Goal: Task Accomplishment & Management: Use online tool/utility

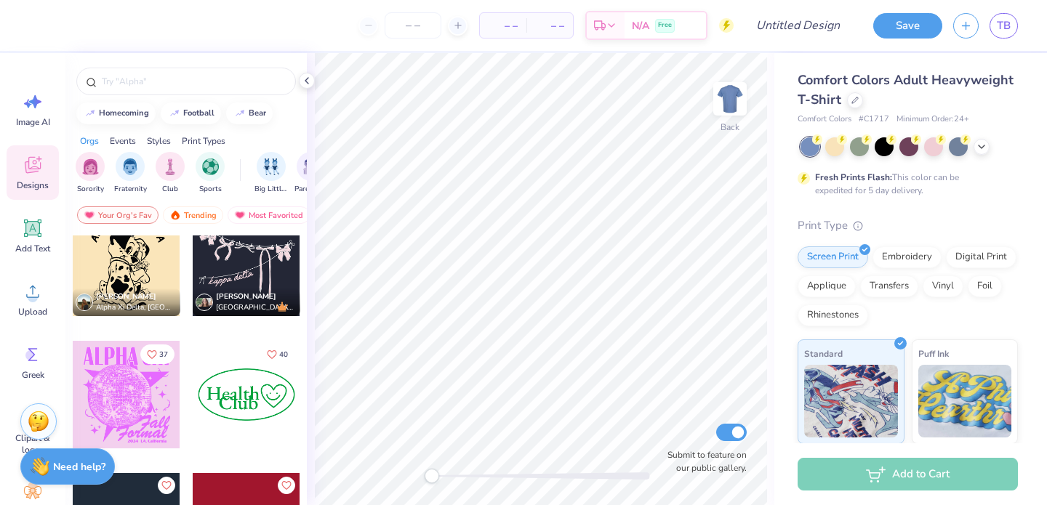
scroll to position [3074, 0]
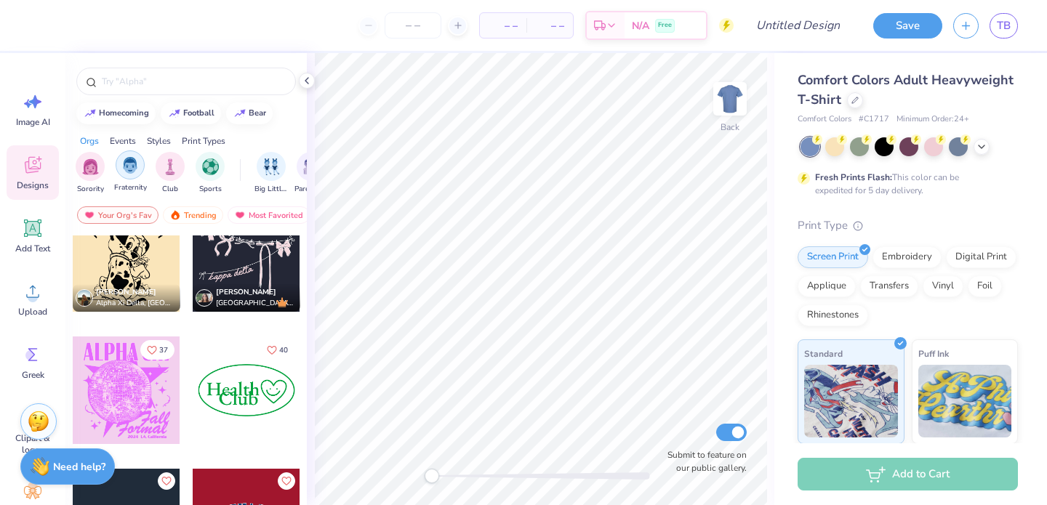
click at [128, 165] on img "filter for Fraternity" at bounding box center [130, 165] width 16 height 17
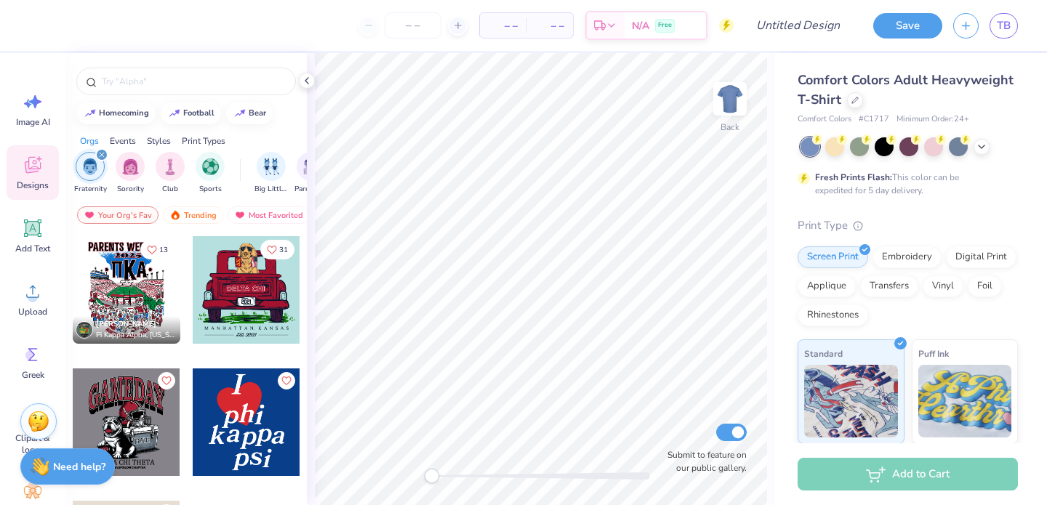
click at [227, 308] on div at bounding box center [247, 290] width 108 height 108
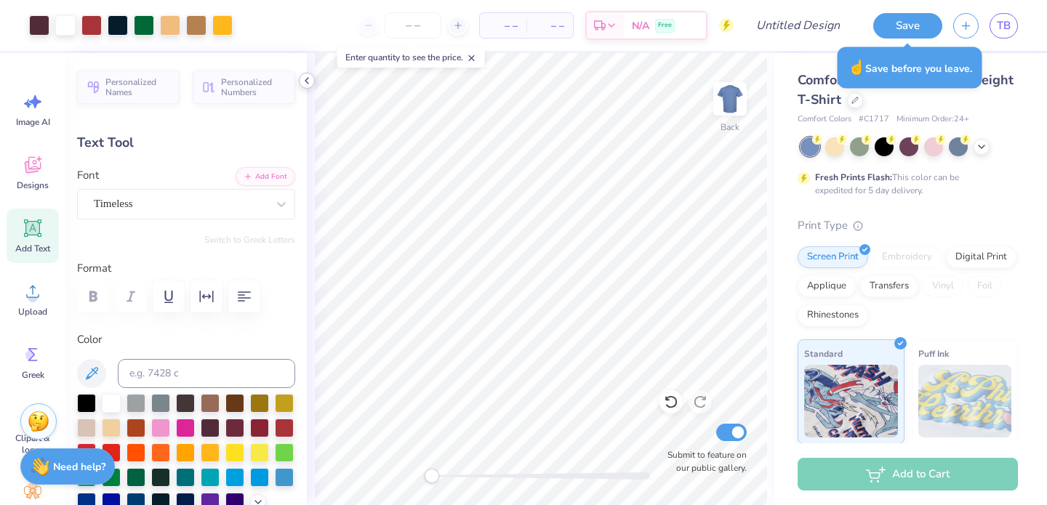
click at [305, 81] on polyline at bounding box center [306, 81] width 3 height 6
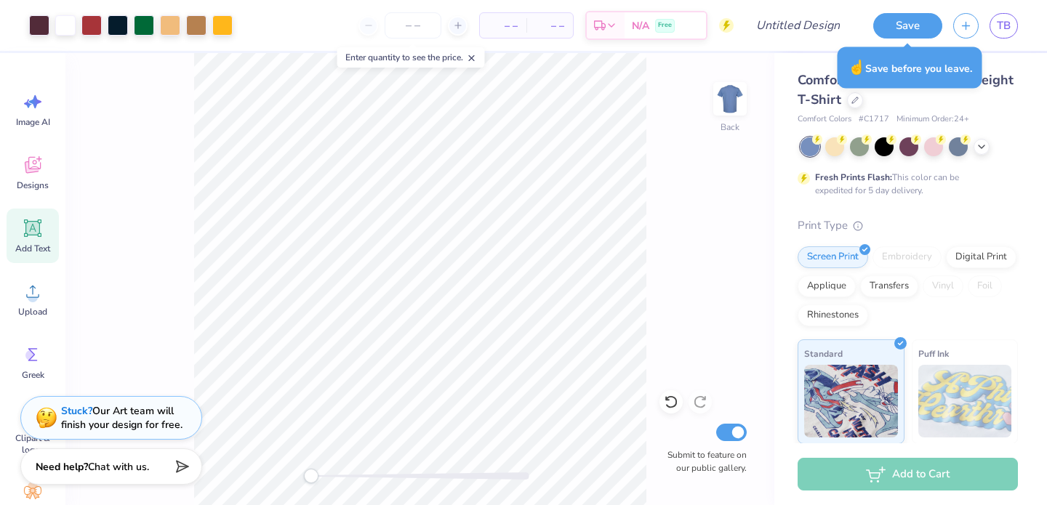
click at [474, 57] on icon at bounding box center [472, 58] width 10 height 10
click at [39, 174] on icon at bounding box center [33, 165] width 22 height 22
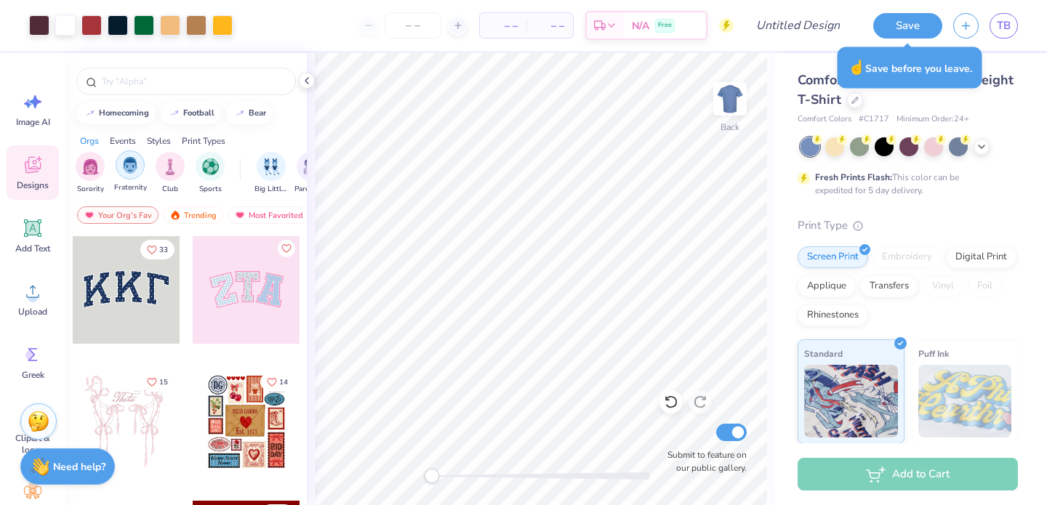
click at [138, 160] on div "filter for Fraternity" at bounding box center [130, 164] width 29 height 29
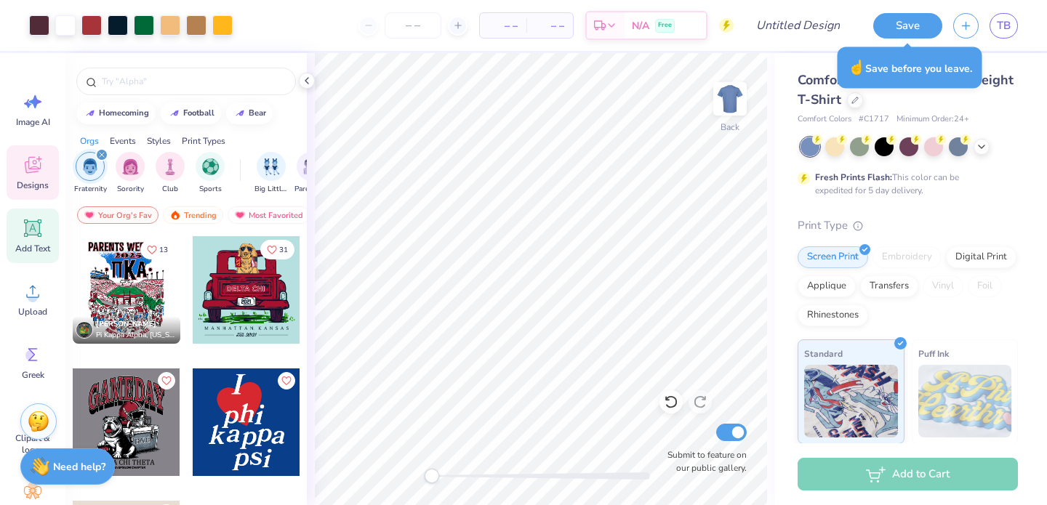
click at [28, 241] on div "Add Text" at bounding box center [33, 236] width 52 height 55
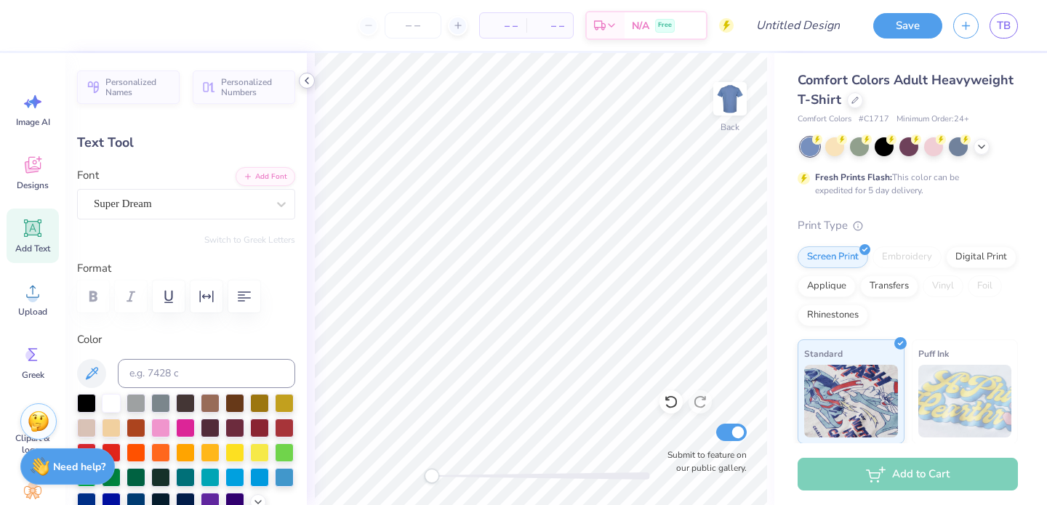
click at [309, 81] on icon at bounding box center [307, 81] width 12 height 12
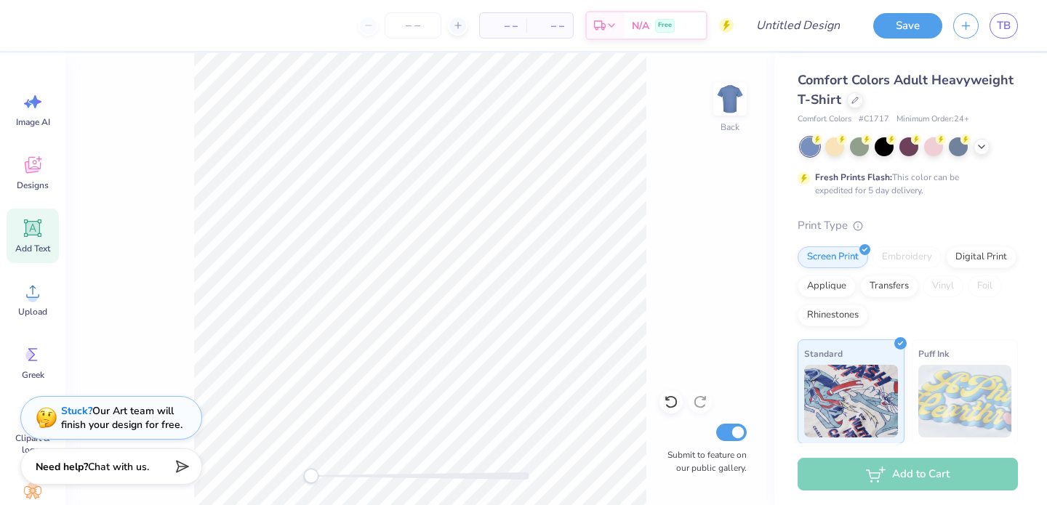
click at [24, 231] on icon at bounding box center [33, 228] width 22 height 22
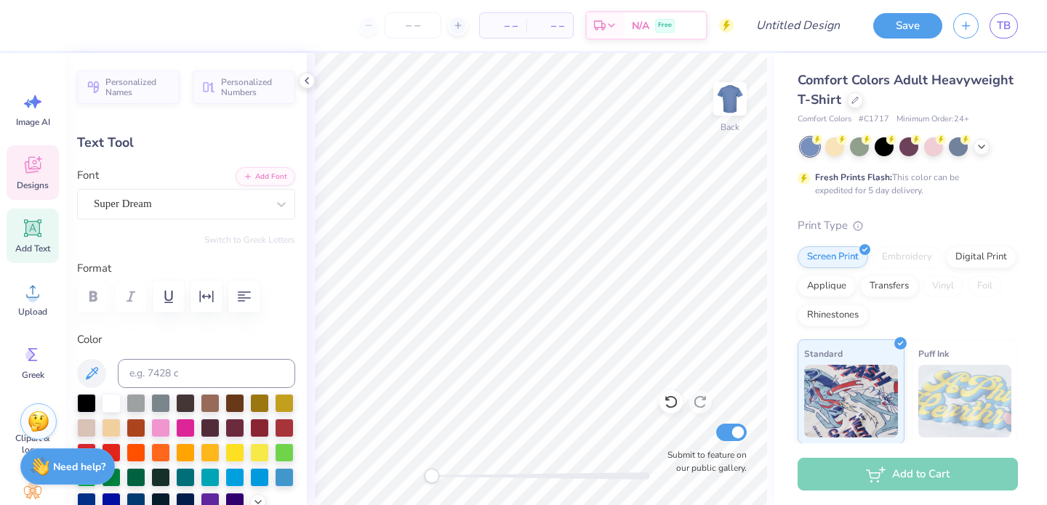
click at [34, 164] on icon at bounding box center [33, 165] width 16 height 17
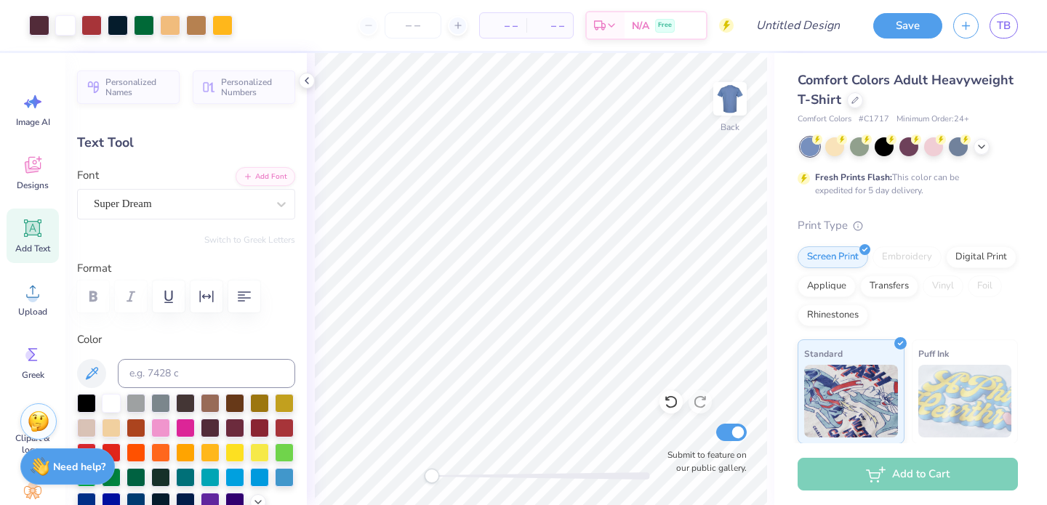
type input "4.64"
type input "0.68"
type input "8.24"
type input "1.16"
type input "0.54"
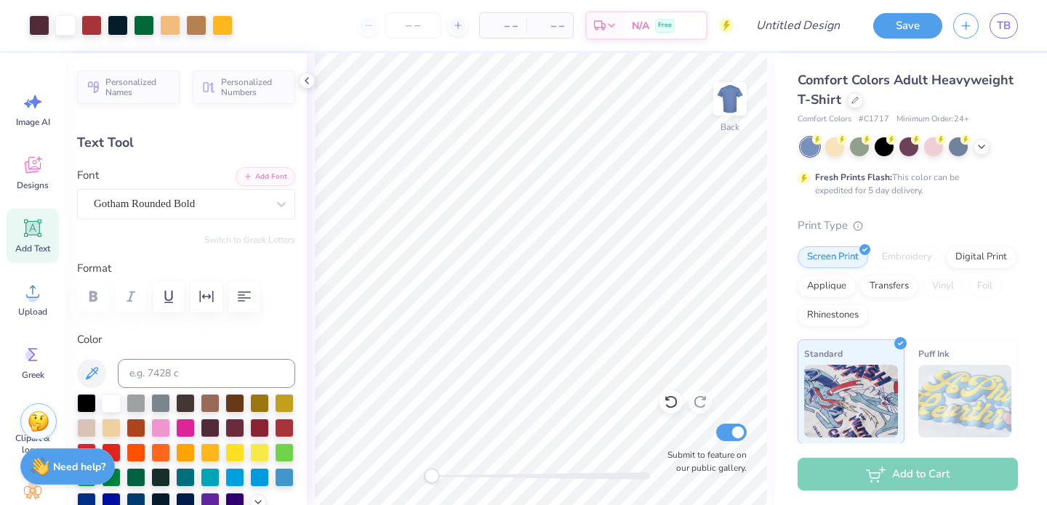
type input "9.89"
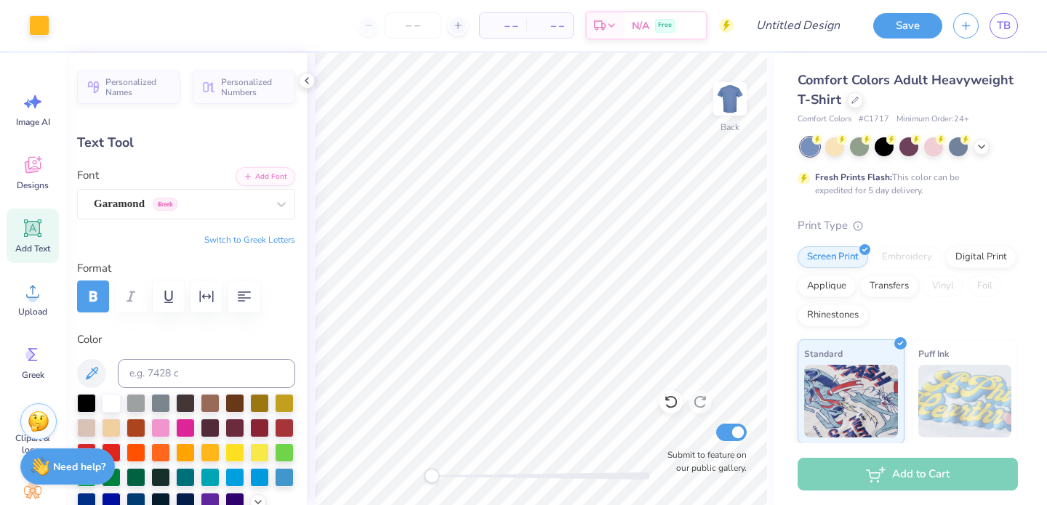
type input "0.42"
type input "0.93"
type input "4.86"
type input "0.0"
type input "10.25"
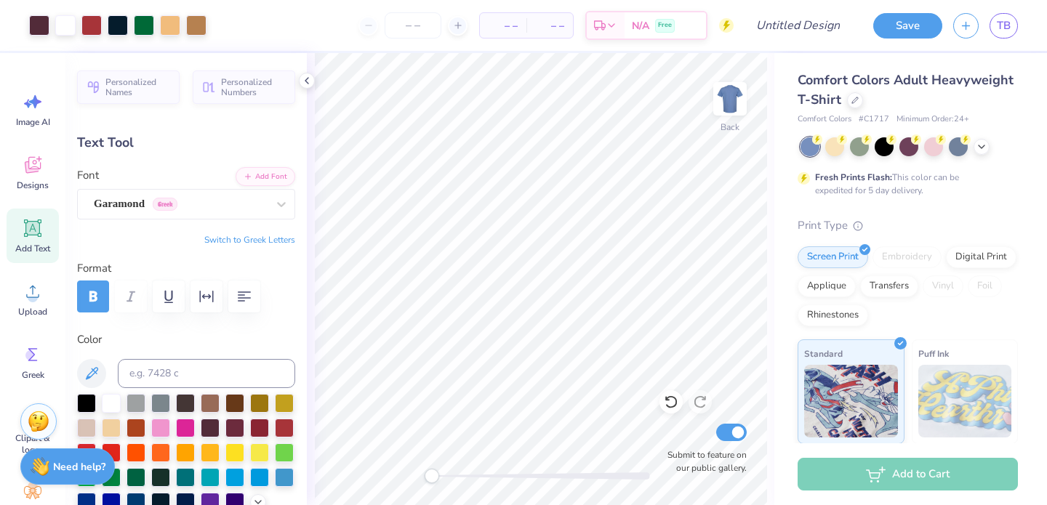
type input "0.46"
type input "13.22"
type input "2.45"
type input "0.39"
type input "14.07"
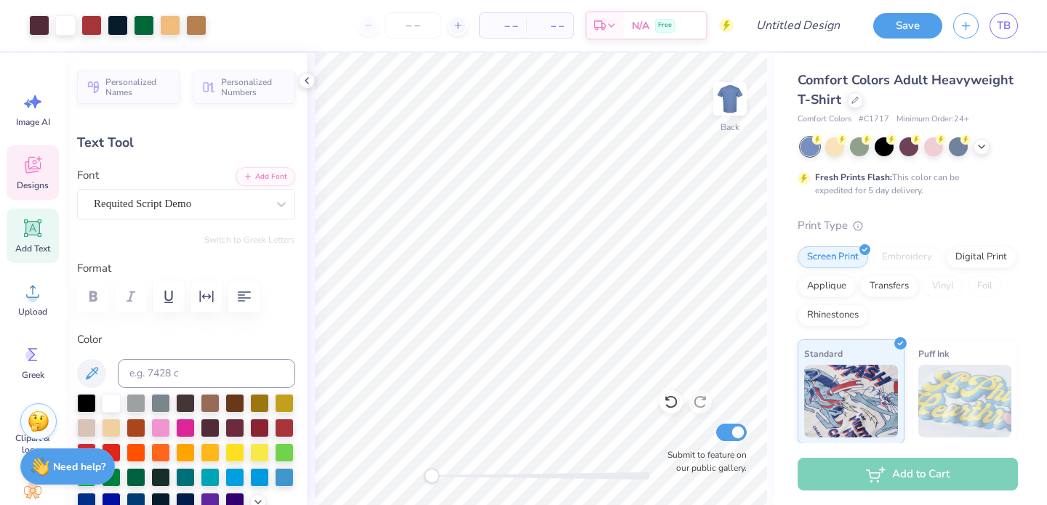
click at [29, 189] on span "Designs" at bounding box center [33, 186] width 32 height 12
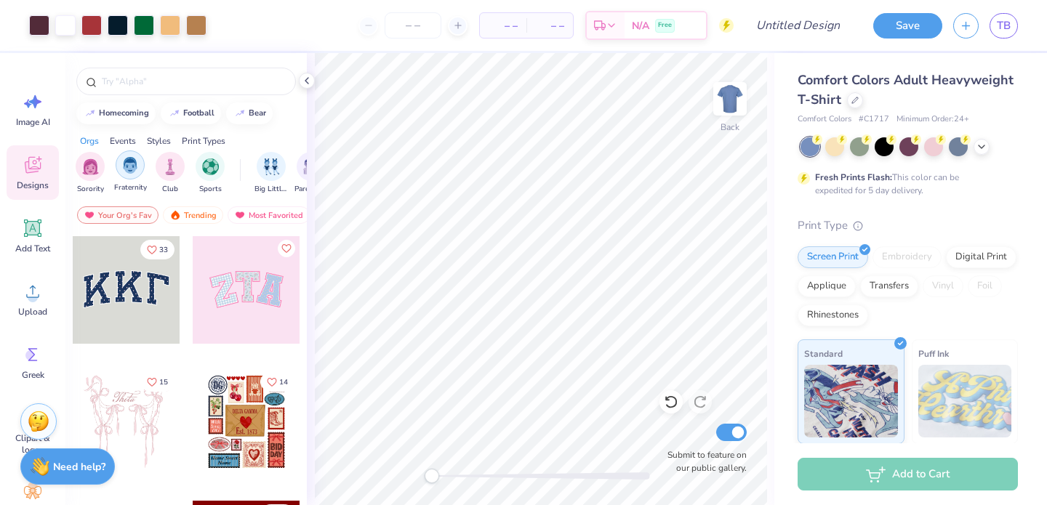
click at [129, 165] on img "filter for Fraternity" at bounding box center [130, 165] width 16 height 17
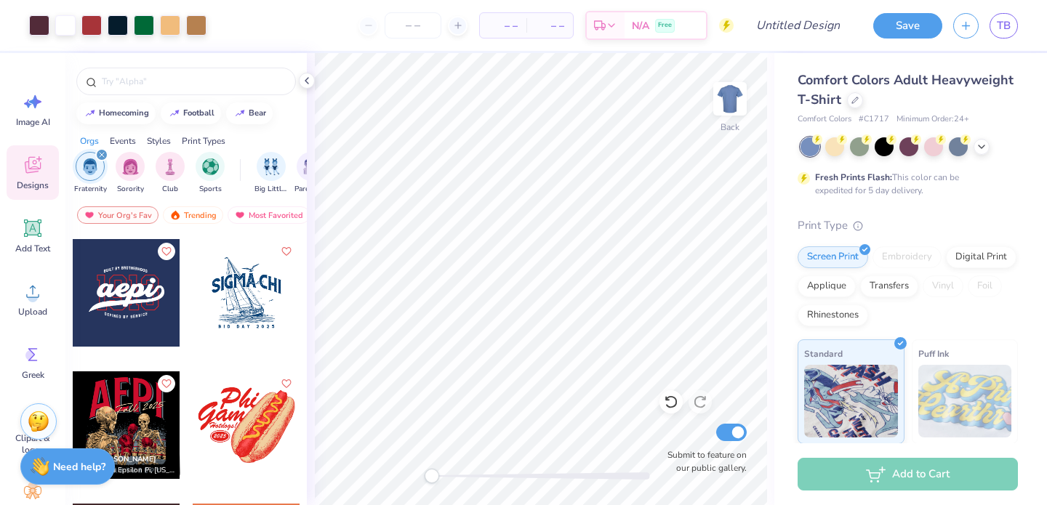
scroll to position [698, 0]
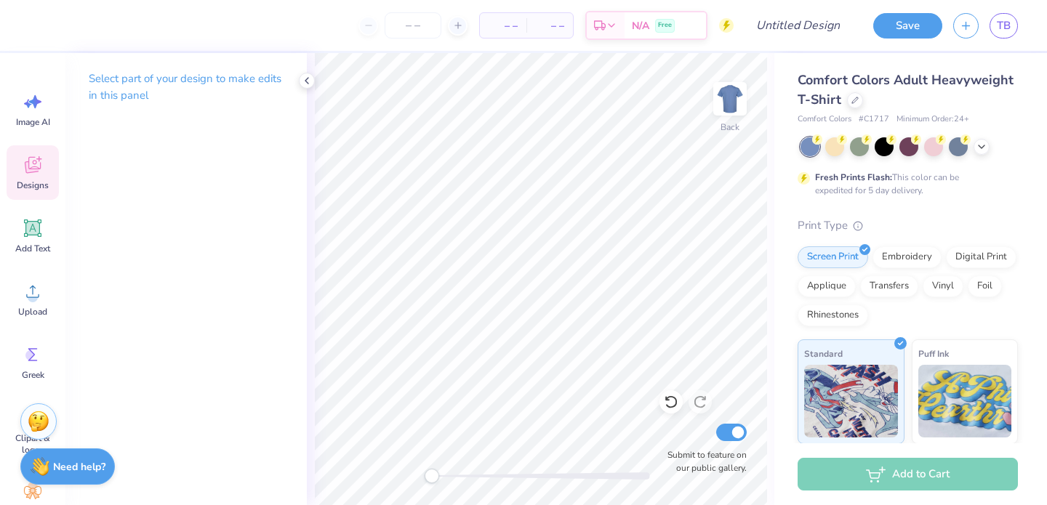
click at [39, 167] on icon at bounding box center [33, 165] width 22 height 22
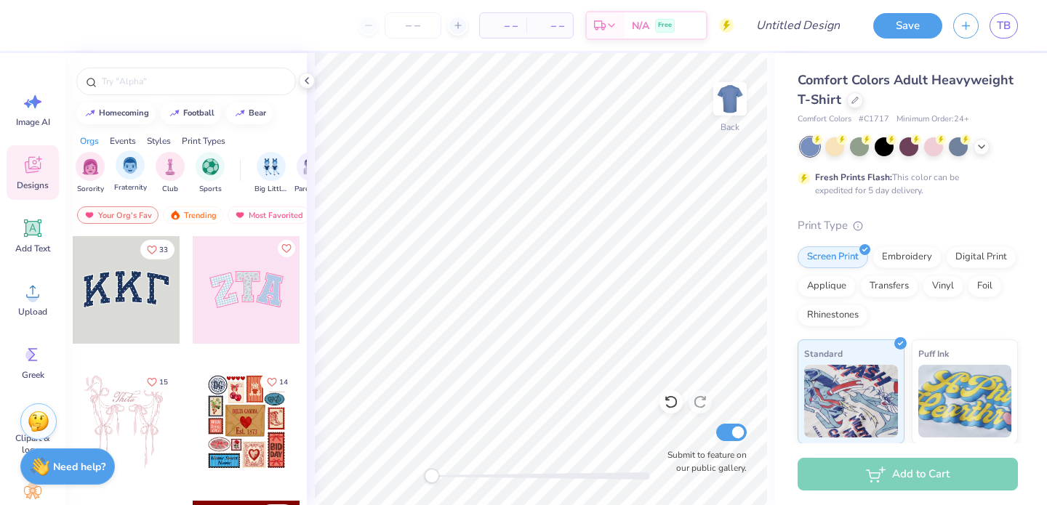
click at [139, 180] on div "Fraternity" at bounding box center [130, 171] width 33 height 43
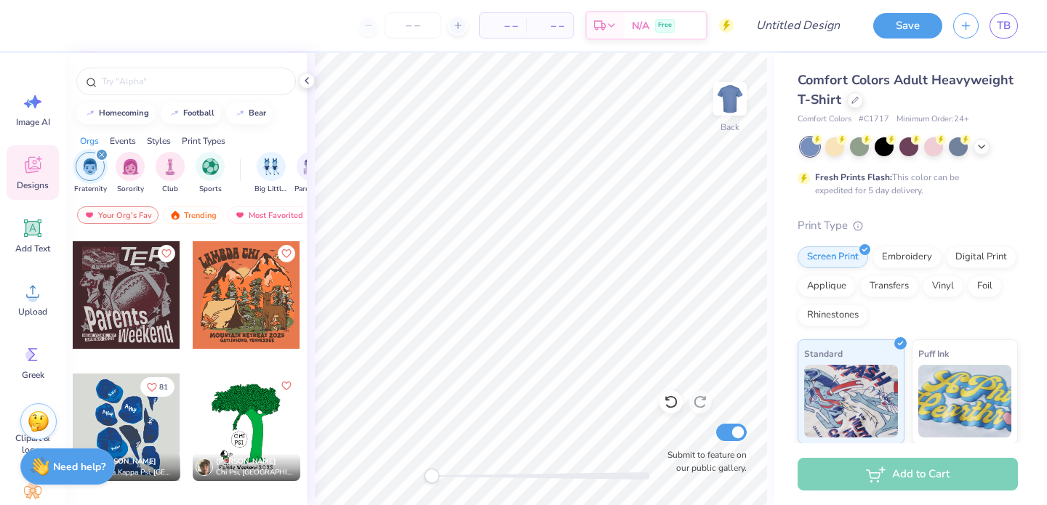
scroll to position [919, 0]
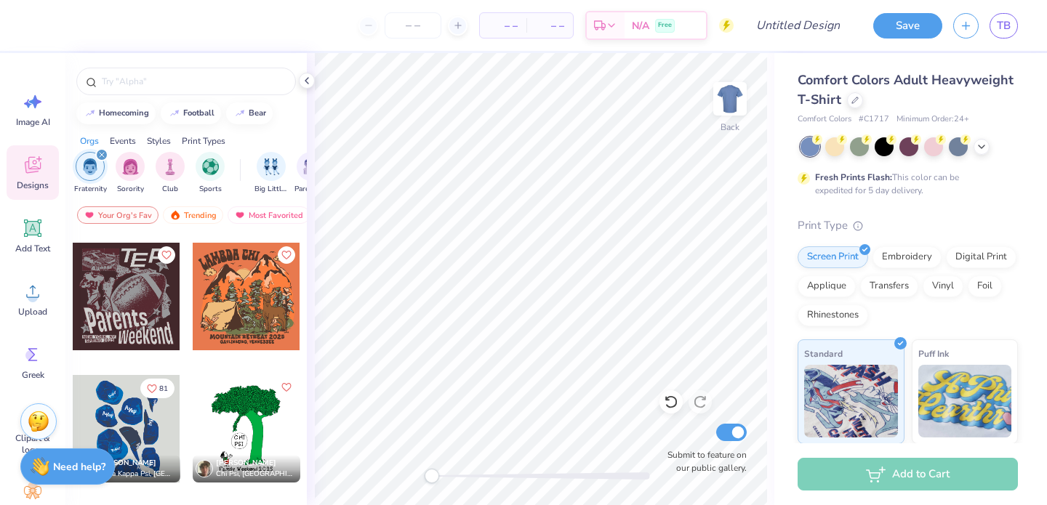
click at [145, 300] on div at bounding box center [127, 297] width 108 height 108
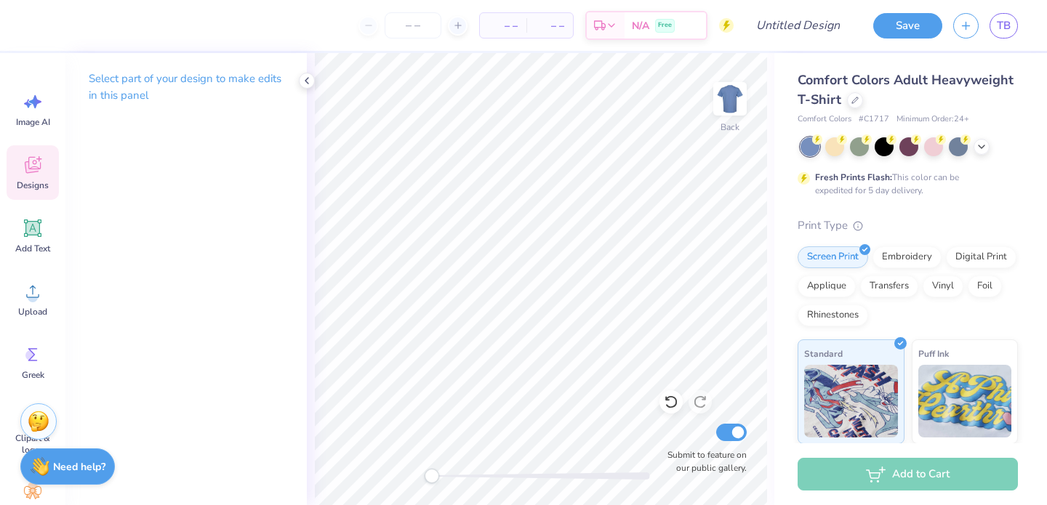
click at [33, 174] on icon at bounding box center [33, 165] width 22 height 22
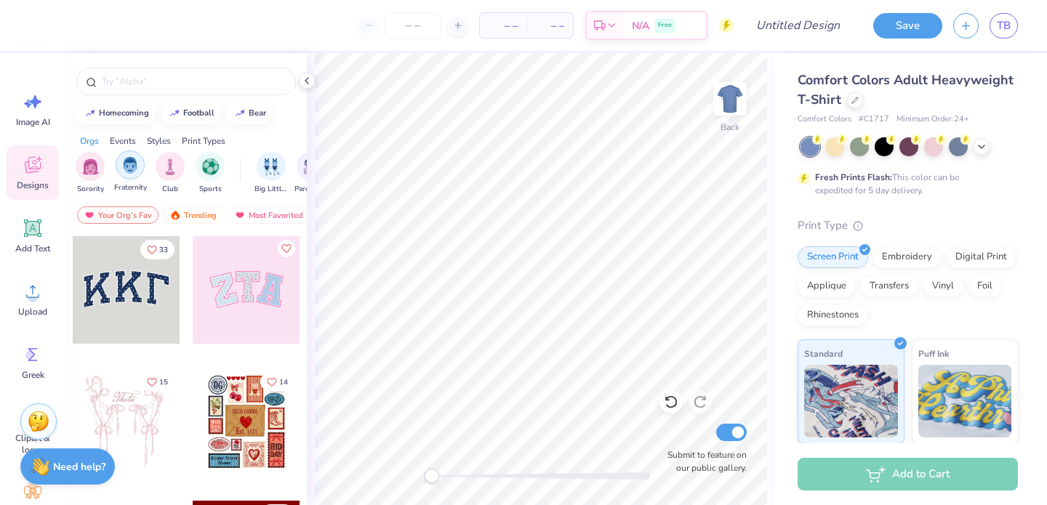
click at [129, 162] on img "filter for Fraternity" at bounding box center [130, 165] width 16 height 17
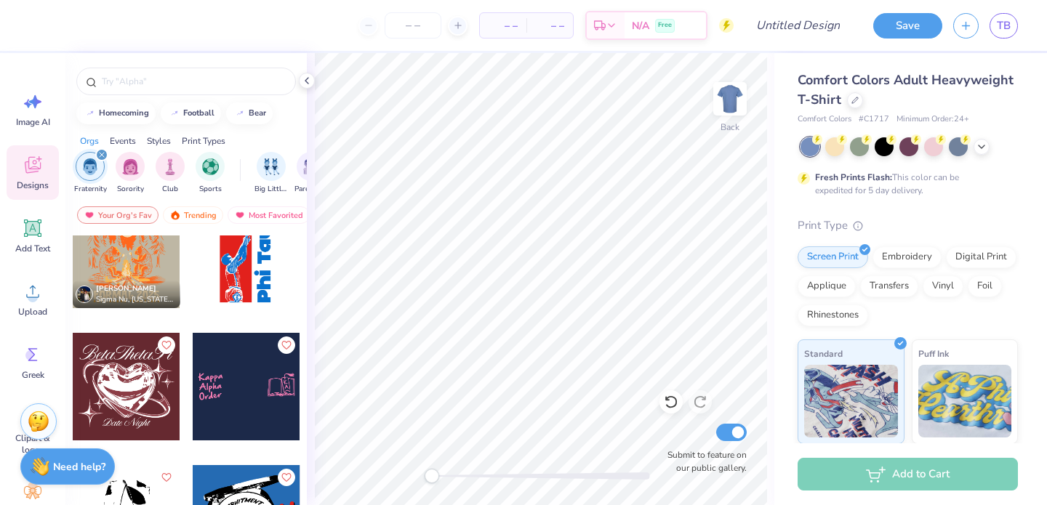
scroll to position [7843, 0]
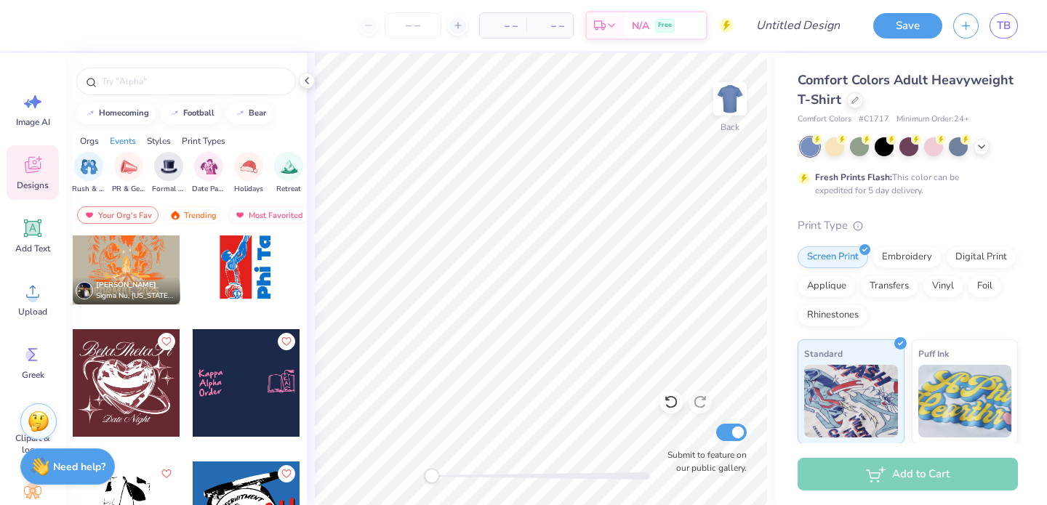
click at [123, 142] on div "Events" at bounding box center [123, 140] width 26 height 13
click at [189, 217] on div "Trending" at bounding box center [193, 214] width 60 height 17
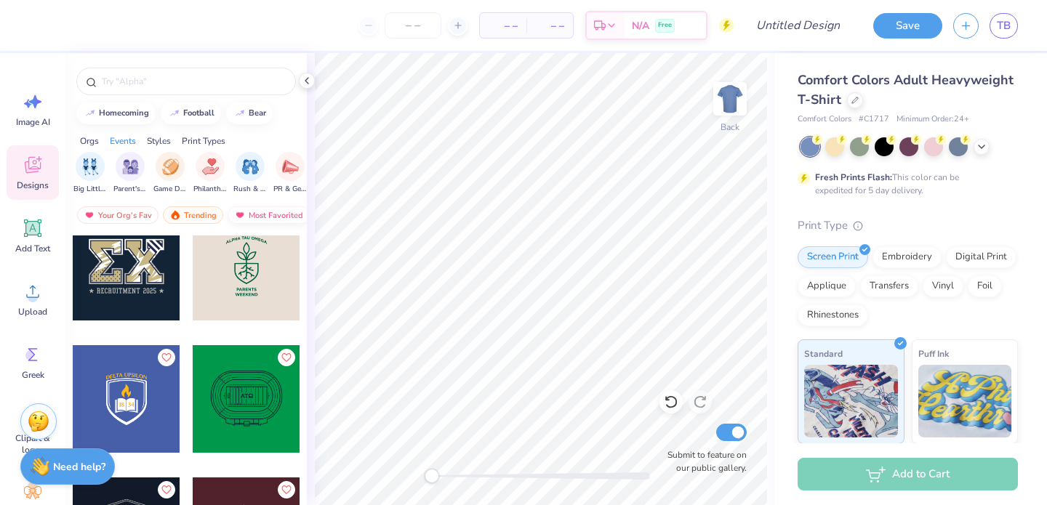
scroll to position [20129, 0]
click at [289, 167] on img "filter for PR & General" at bounding box center [290, 165] width 17 height 17
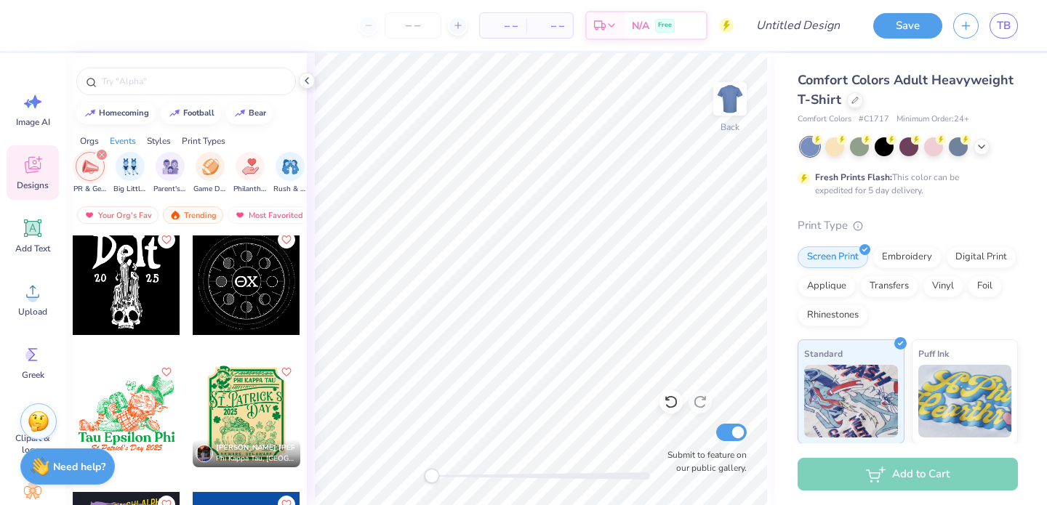
scroll to position [14567, 0]
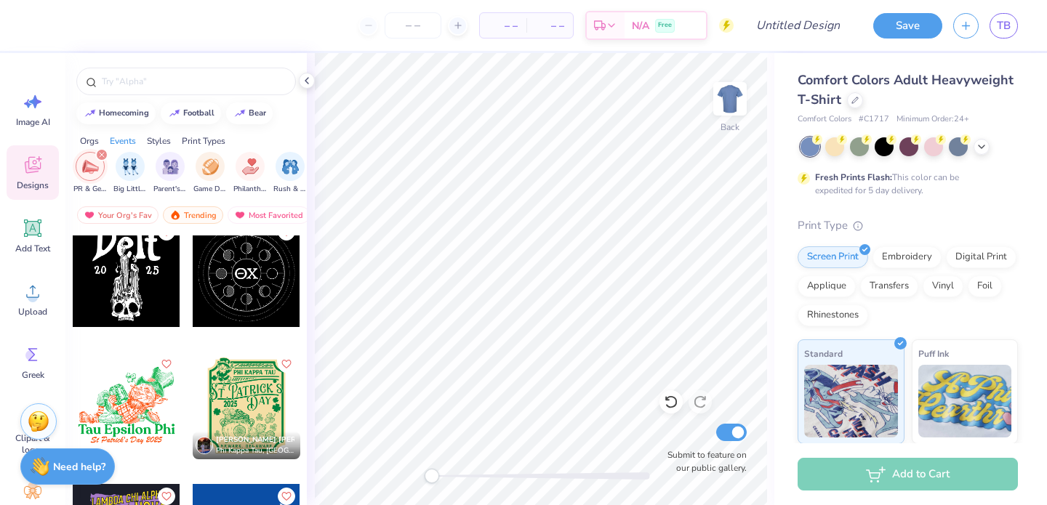
click at [133, 283] on div at bounding box center [127, 273] width 108 height 108
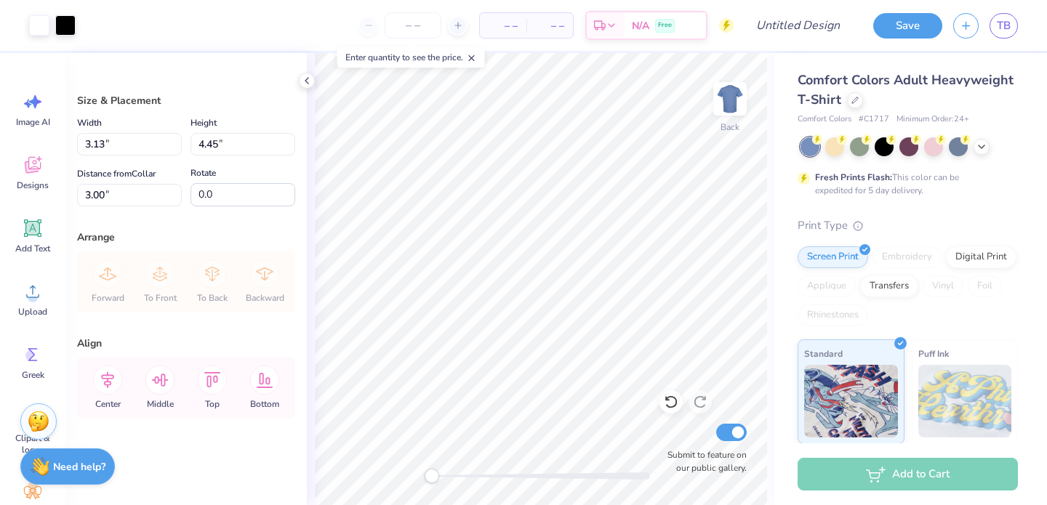
click at [739, 438] on div "Back Submit to feature on our public gallery." at bounding box center [540, 279] width 467 height 452
type input "8.40"
type input "11.94"
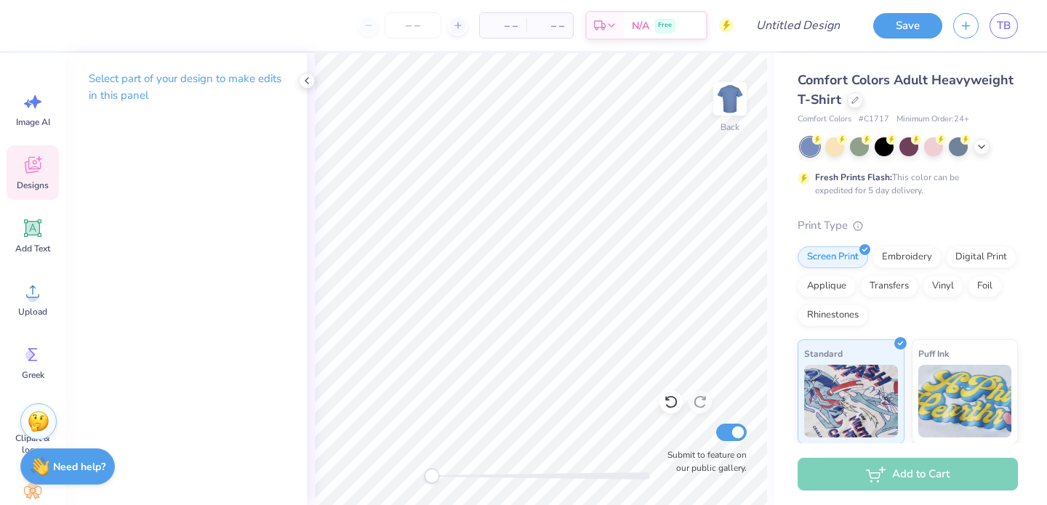
click at [37, 173] on icon at bounding box center [33, 165] width 22 height 22
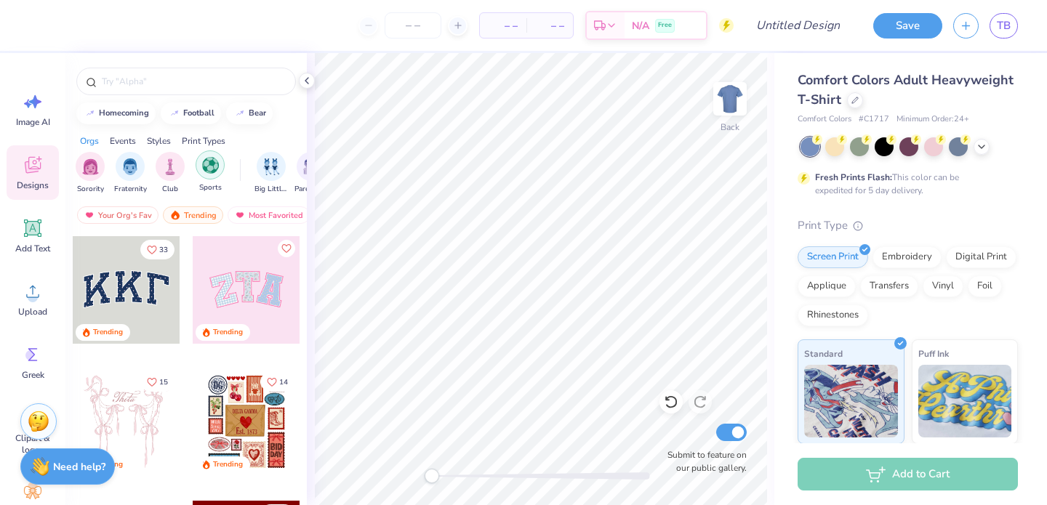
click at [216, 174] on div "filter for Sports" at bounding box center [210, 164] width 29 height 29
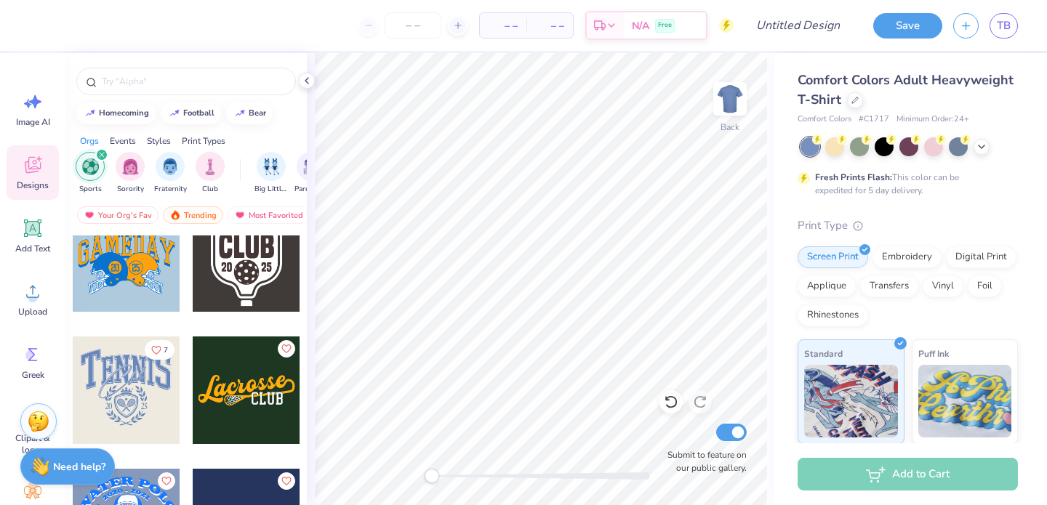
scroll to position [615, 0]
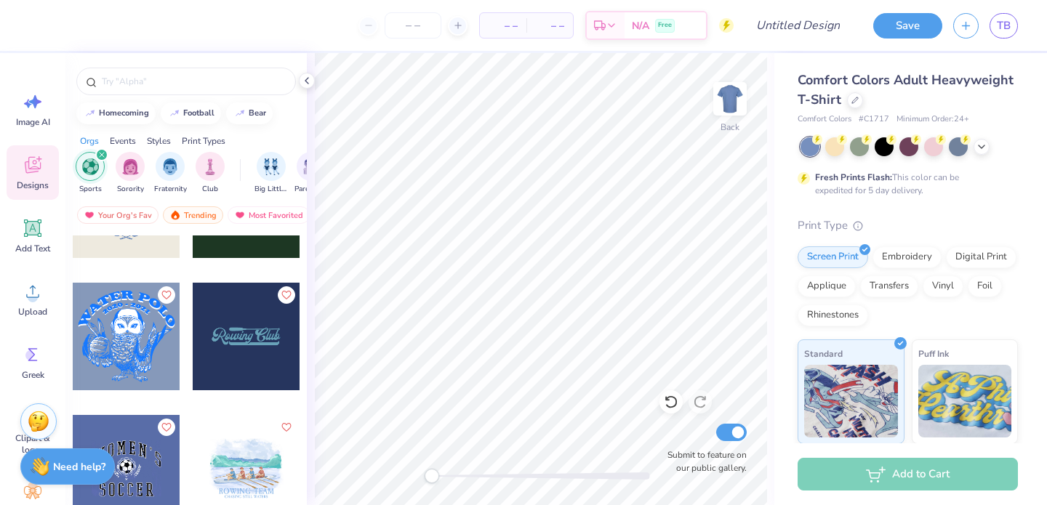
click at [102, 154] on icon "filter for Sports" at bounding box center [102, 155] width 4 height 4
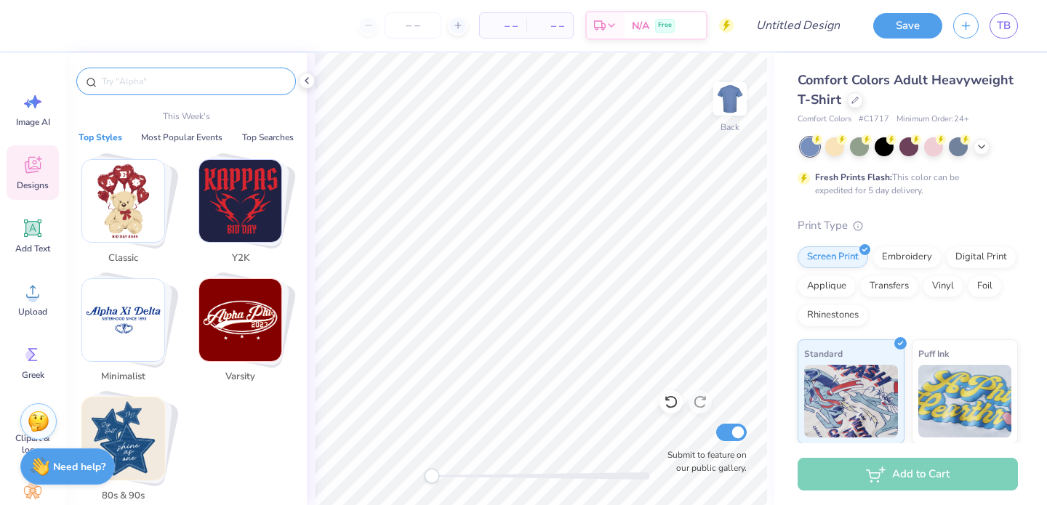
click at [135, 81] on input "text" at bounding box center [193, 81] width 186 height 15
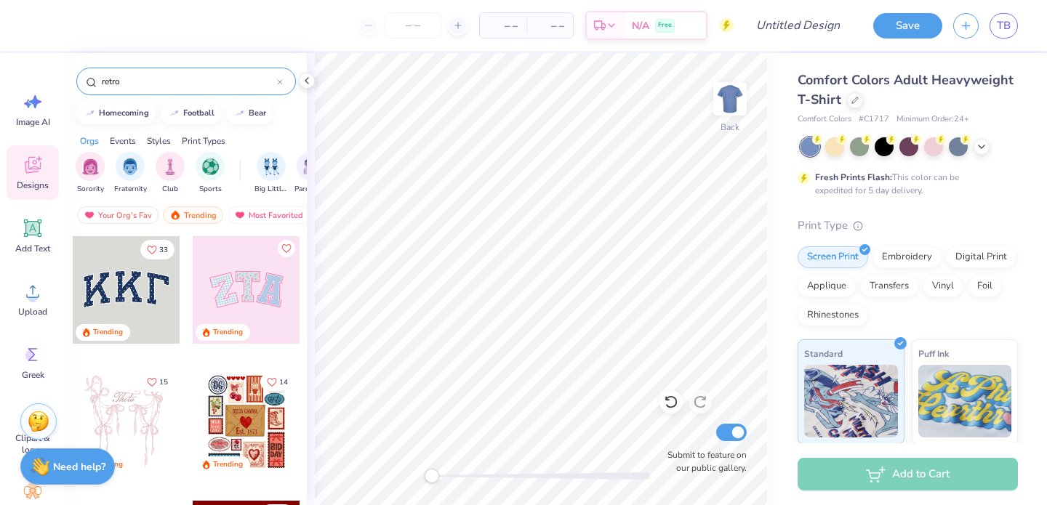
type input "retro"
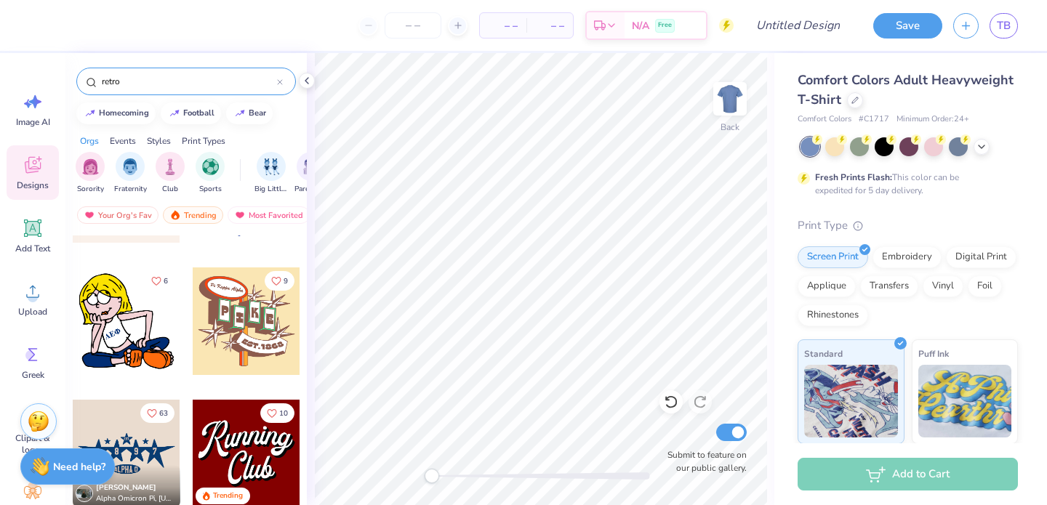
scroll to position [367, 0]
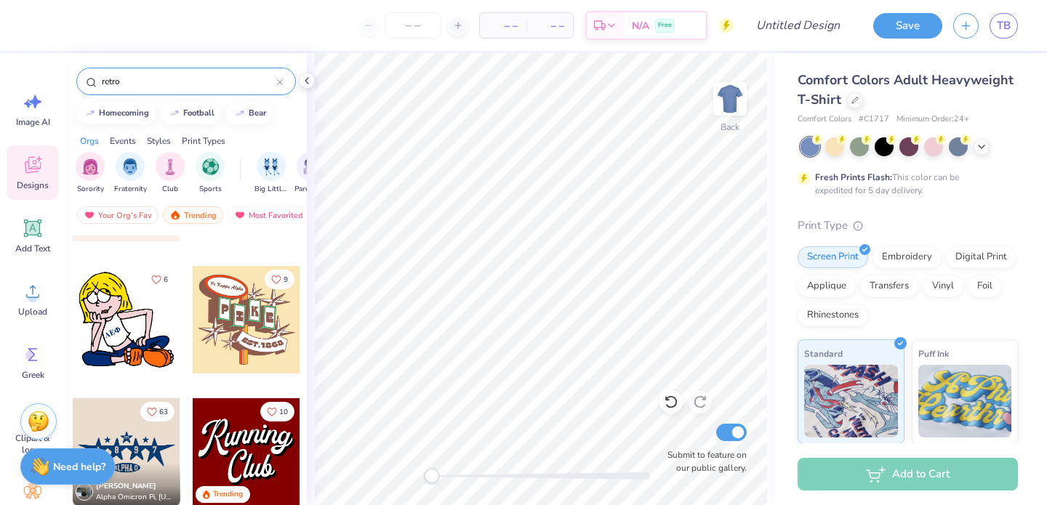
click at [233, 326] on div at bounding box center [247, 320] width 108 height 108
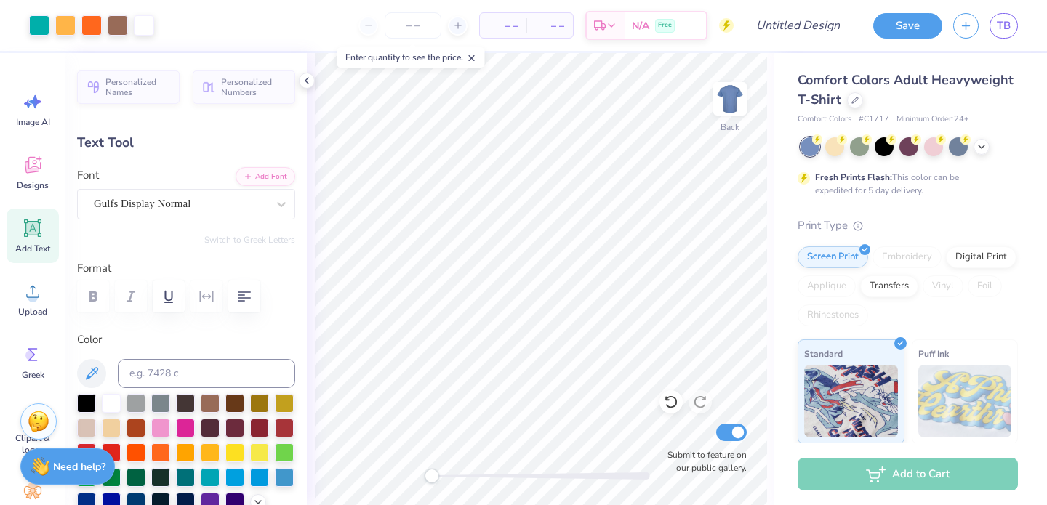
type input "6.32"
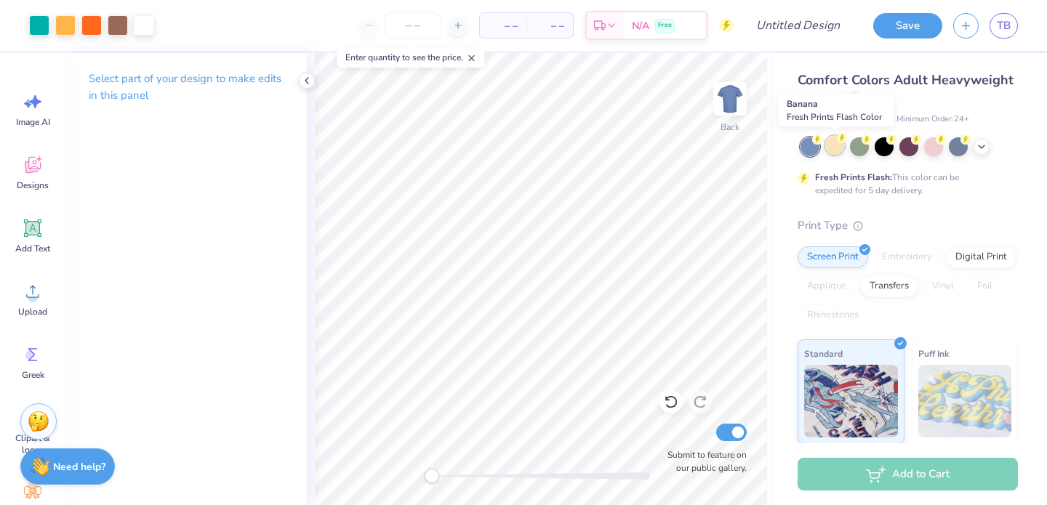
click at [839, 144] on div at bounding box center [834, 145] width 19 height 19
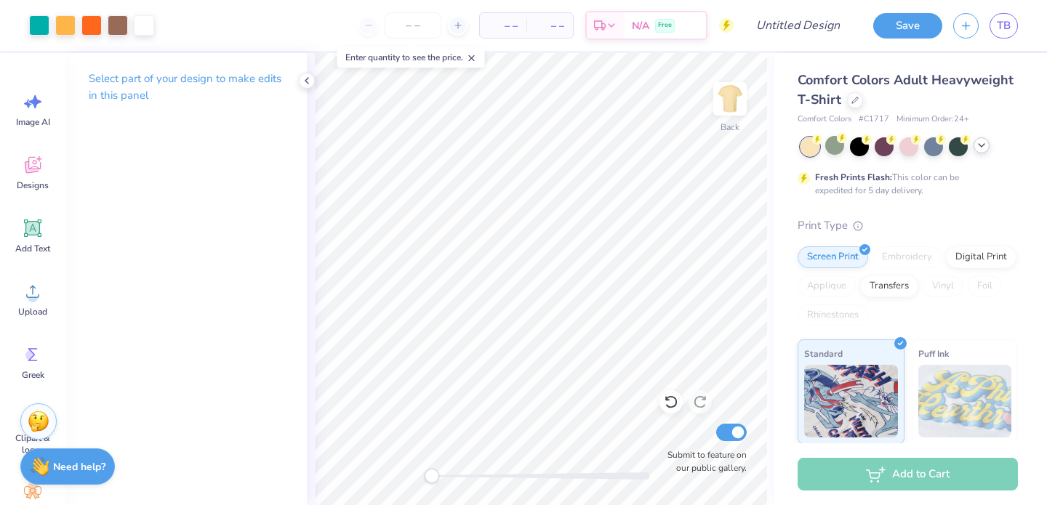
click at [980, 146] on polyline at bounding box center [981, 145] width 6 height 3
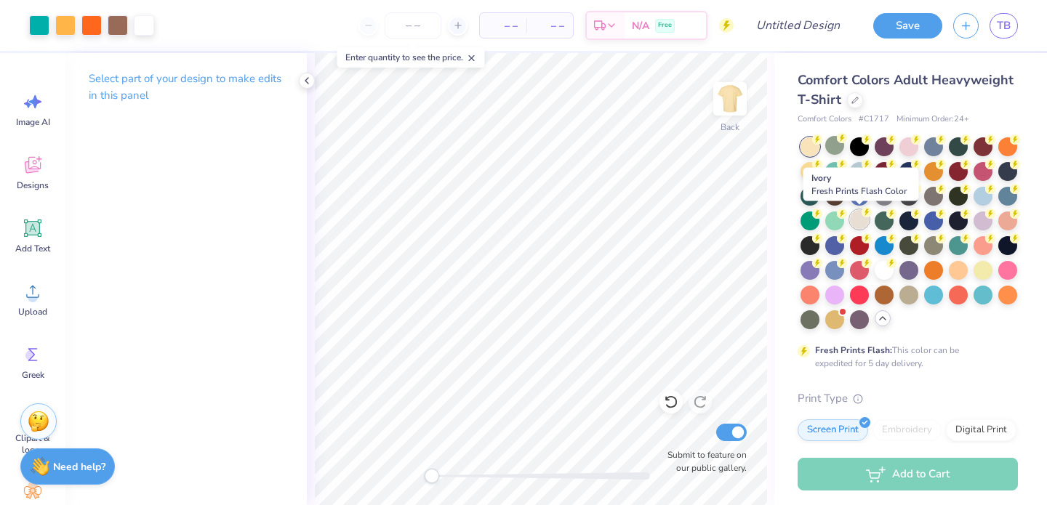
click at [854, 222] on div at bounding box center [859, 219] width 19 height 19
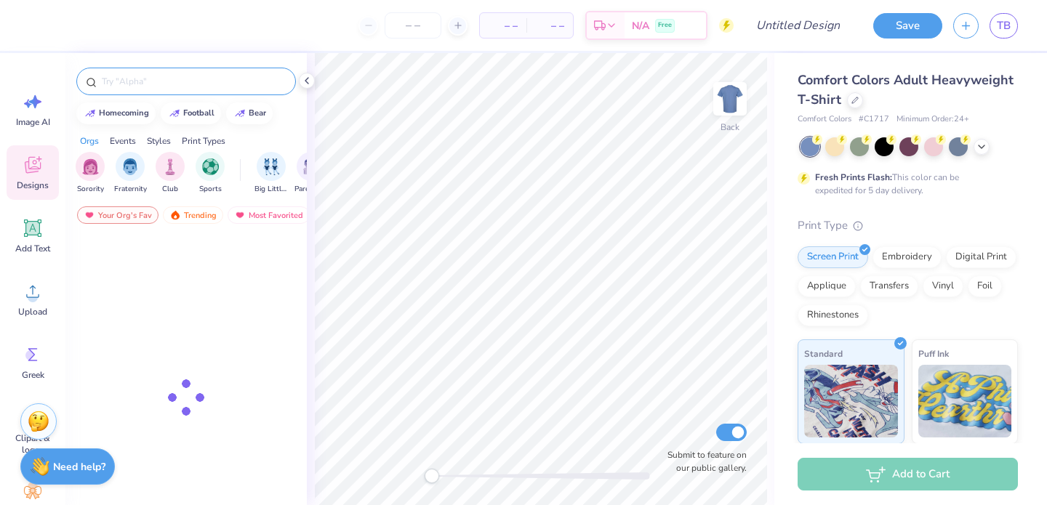
click at [151, 87] on input "text" at bounding box center [193, 81] width 186 height 15
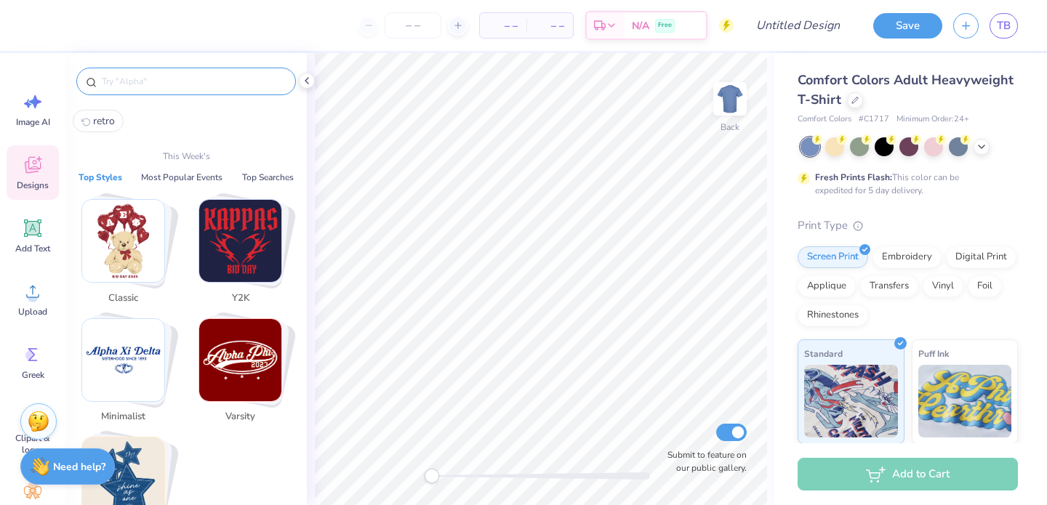
type input "t"
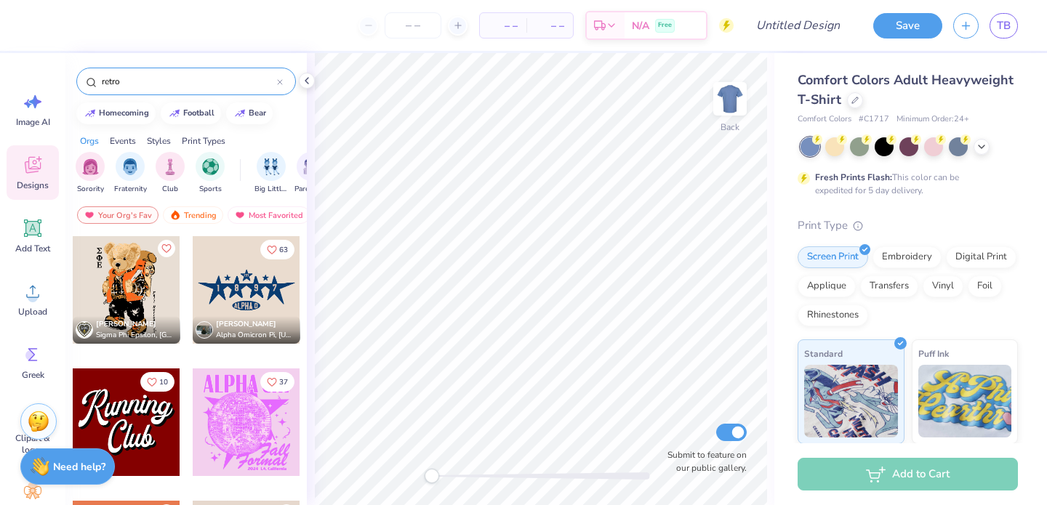
type input "retro"
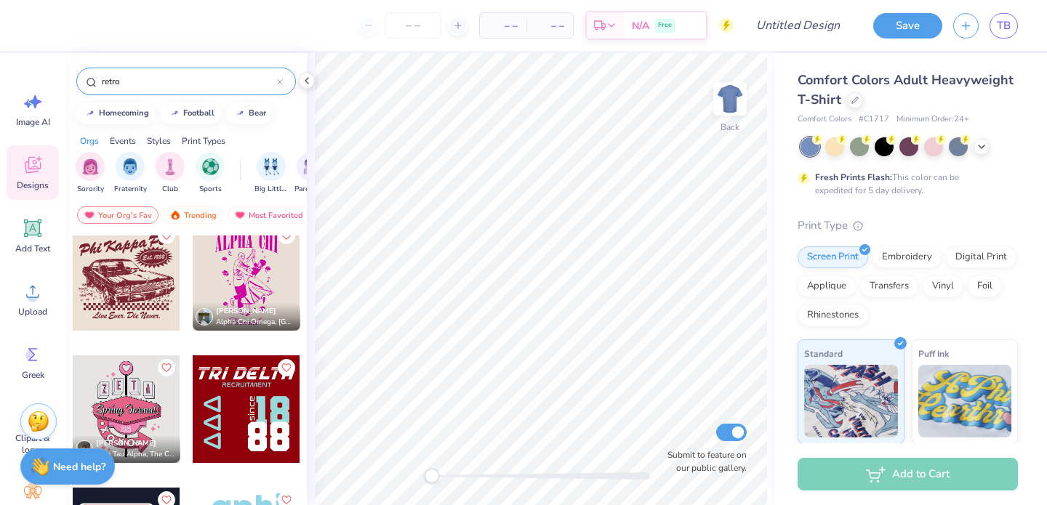
scroll to position [5959, 0]
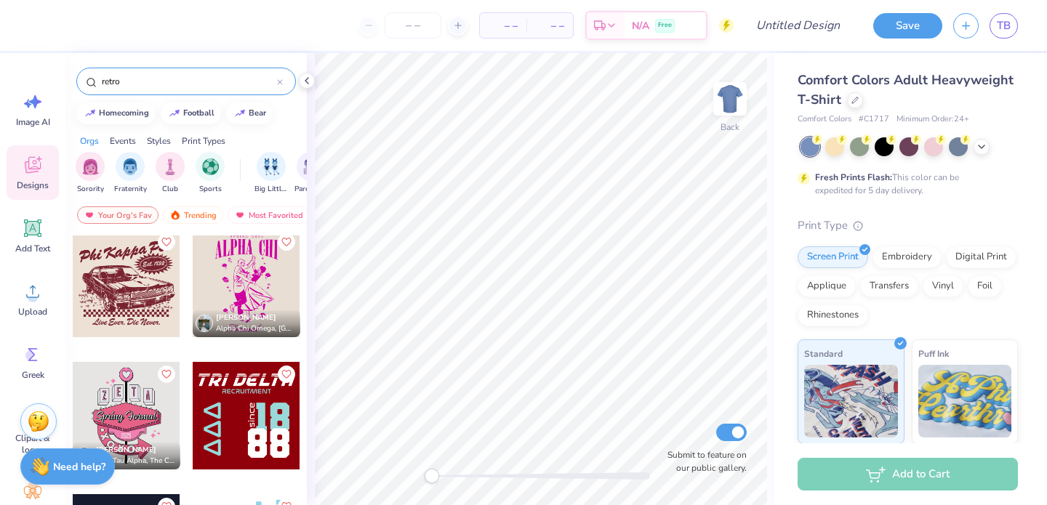
click at [145, 302] on div at bounding box center [127, 284] width 108 height 108
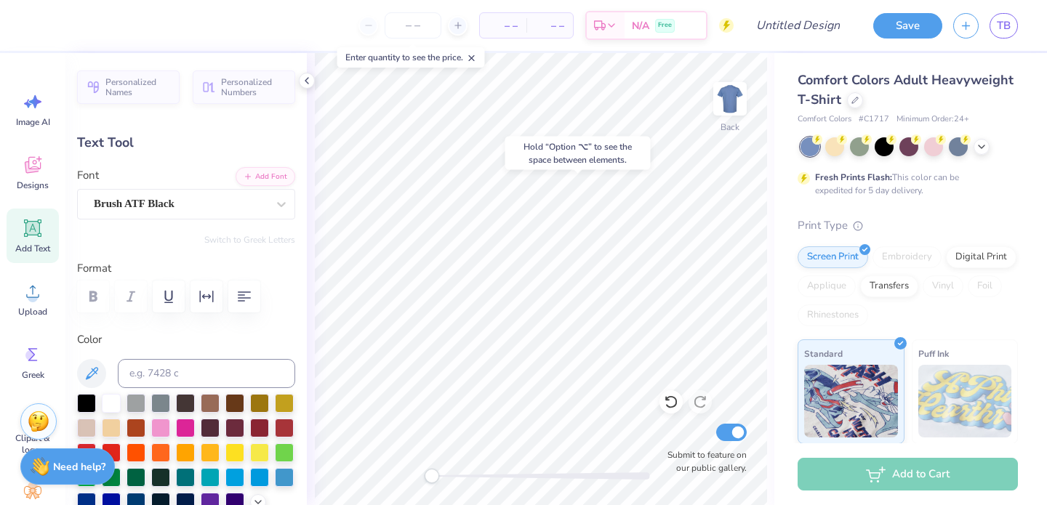
type input "0.0"
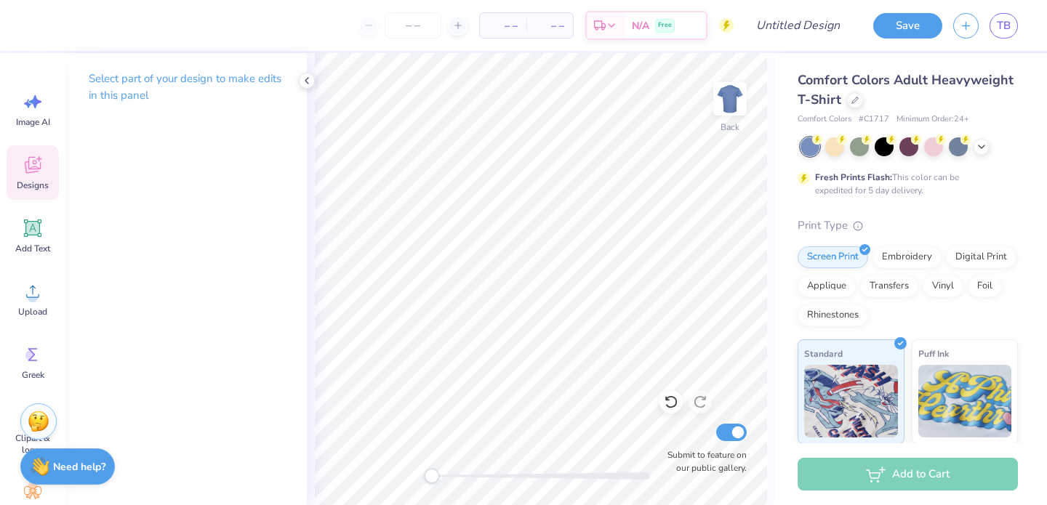
click at [36, 180] on span "Designs" at bounding box center [33, 186] width 32 height 12
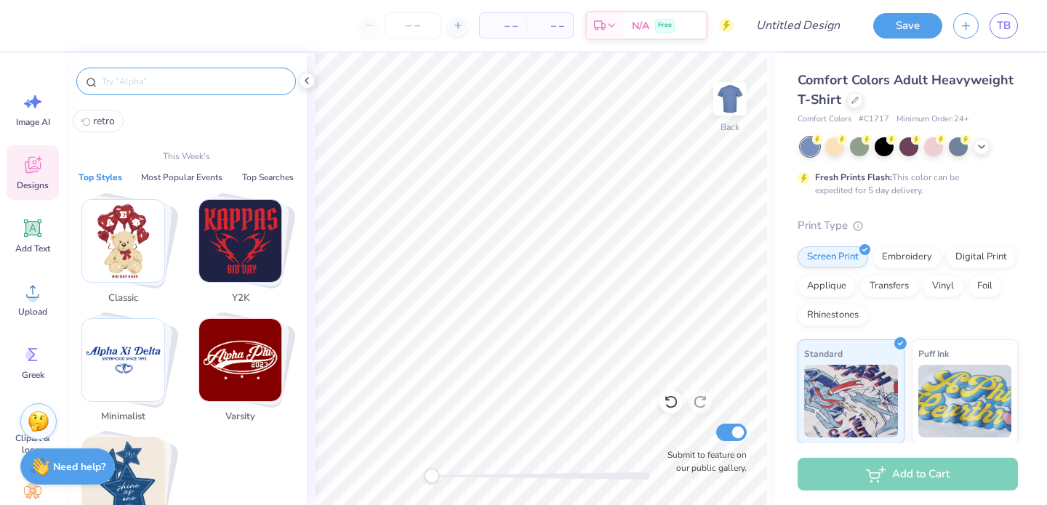
click at [145, 80] on input "text" at bounding box center [193, 81] width 186 height 15
type input "t"
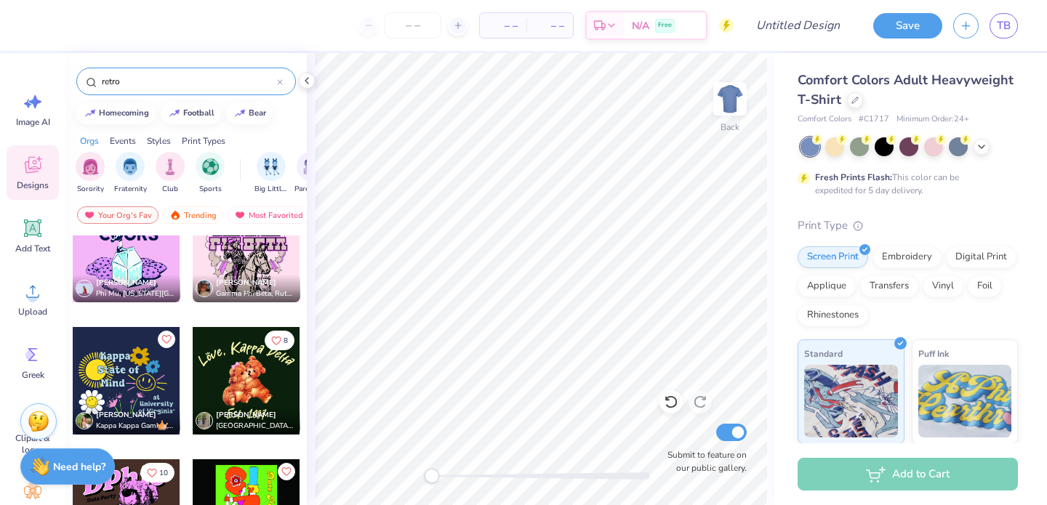
scroll to position [20432, 0]
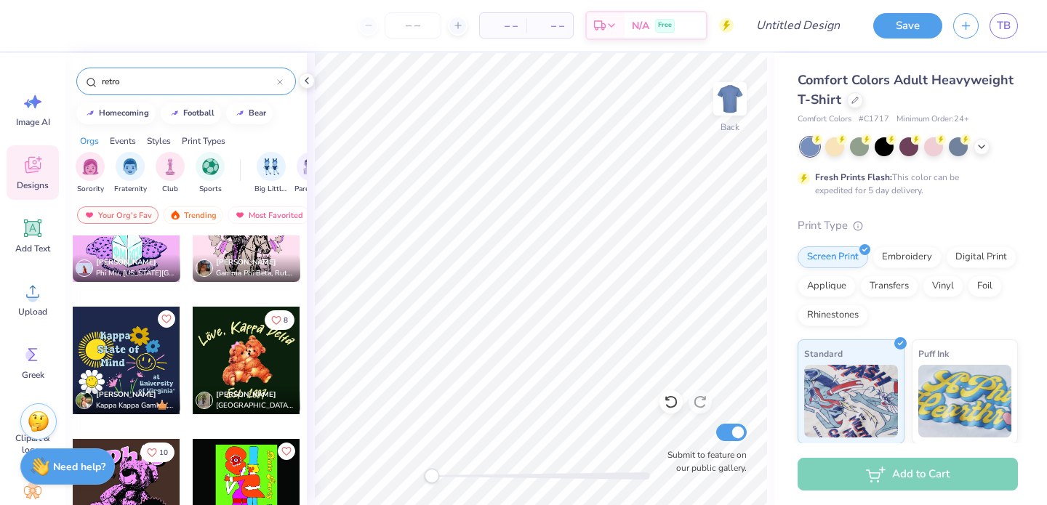
click at [218, 76] on input "retro" at bounding box center [188, 81] width 177 height 15
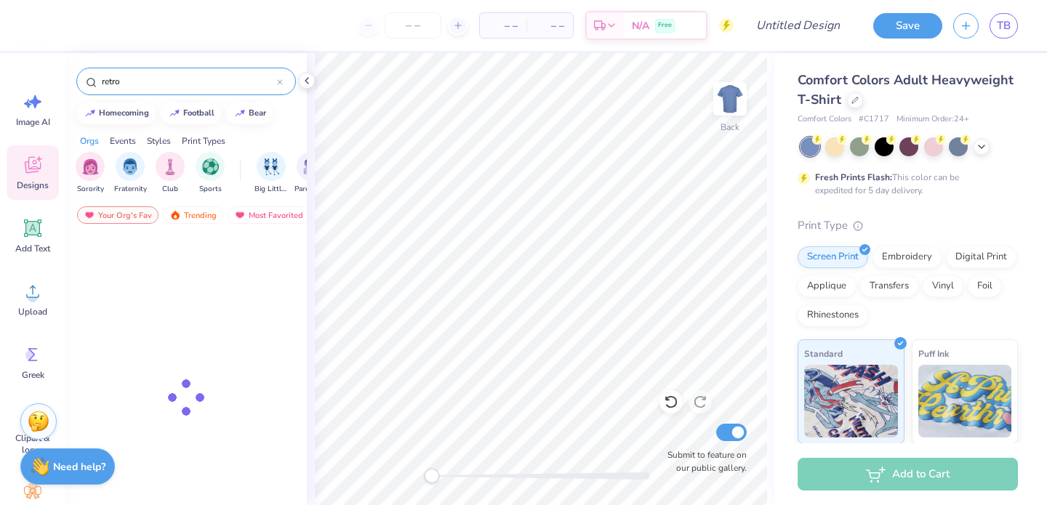
click at [218, 76] on input "retro" at bounding box center [188, 81] width 177 height 15
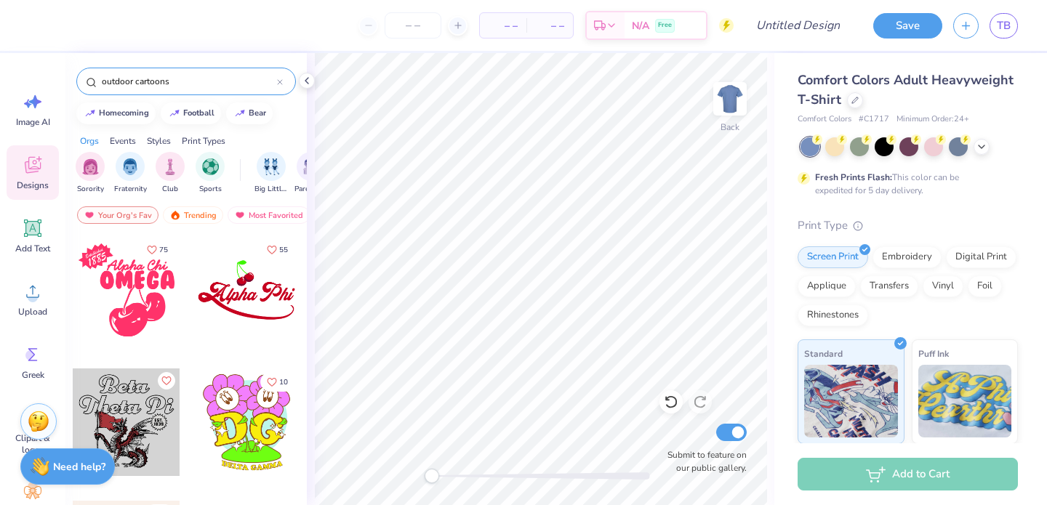
type input "outdoor cartoons"
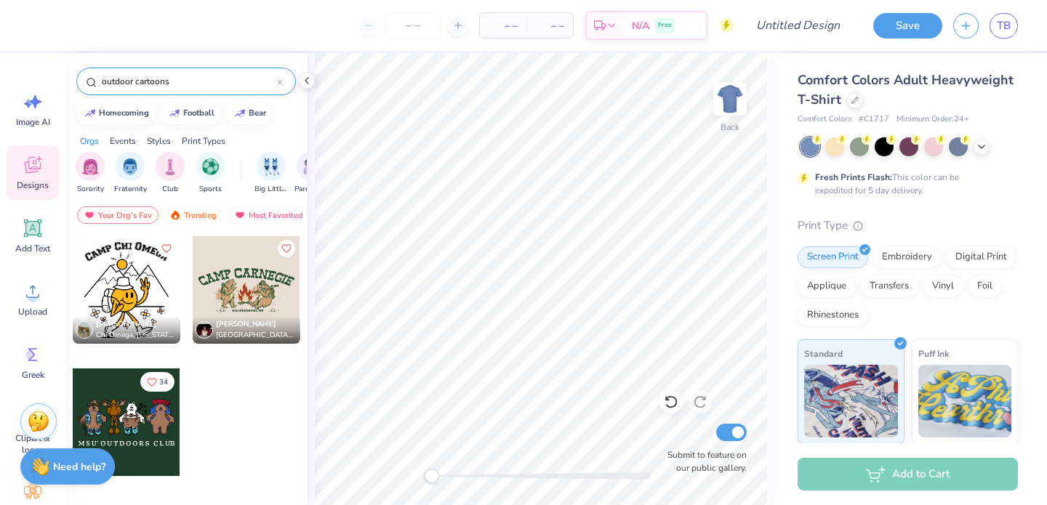
click at [128, 424] on div at bounding box center [127, 422] width 108 height 108
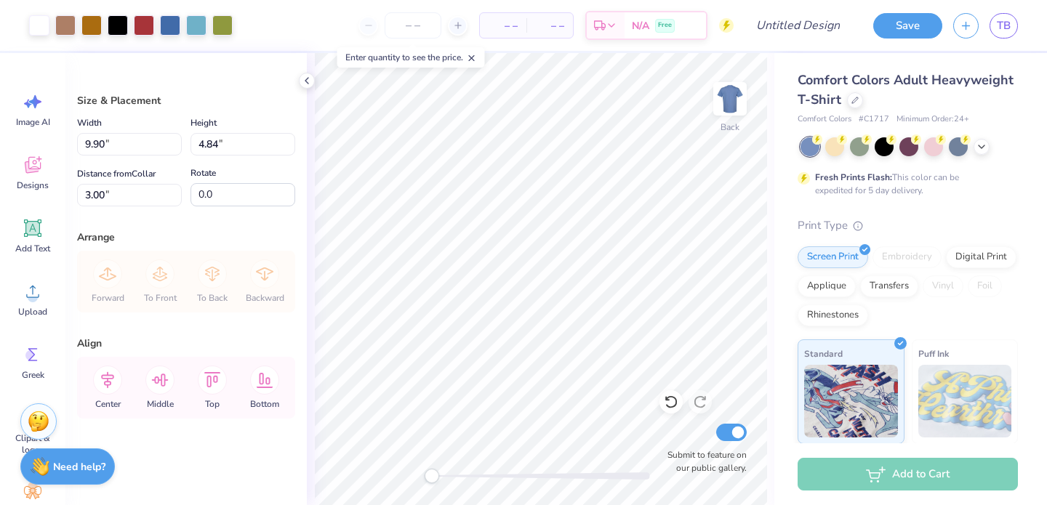
type input "9.90"
type input "4.84"
type input "10.44"
type input "5.10"
click at [830, 146] on div at bounding box center [834, 145] width 19 height 19
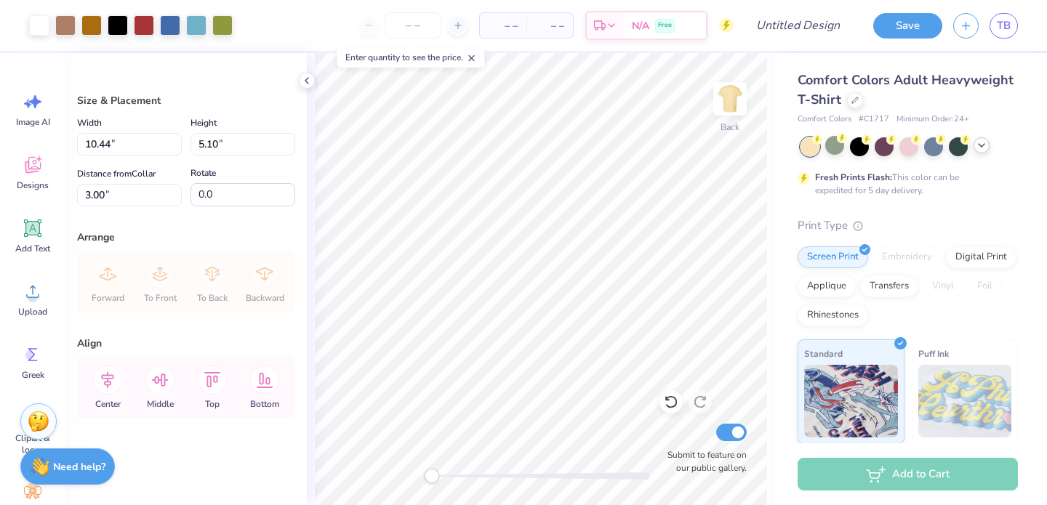
click at [983, 143] on icon at bounding box center [981, 146] width 12 height 12
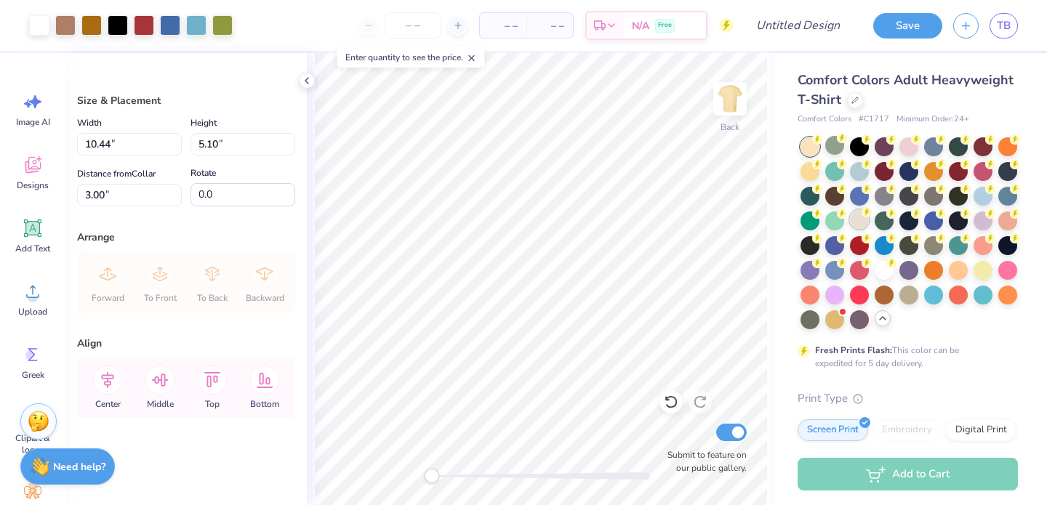
click at [850, 221] on div at bounding box center [859, 219] width 19 height 19
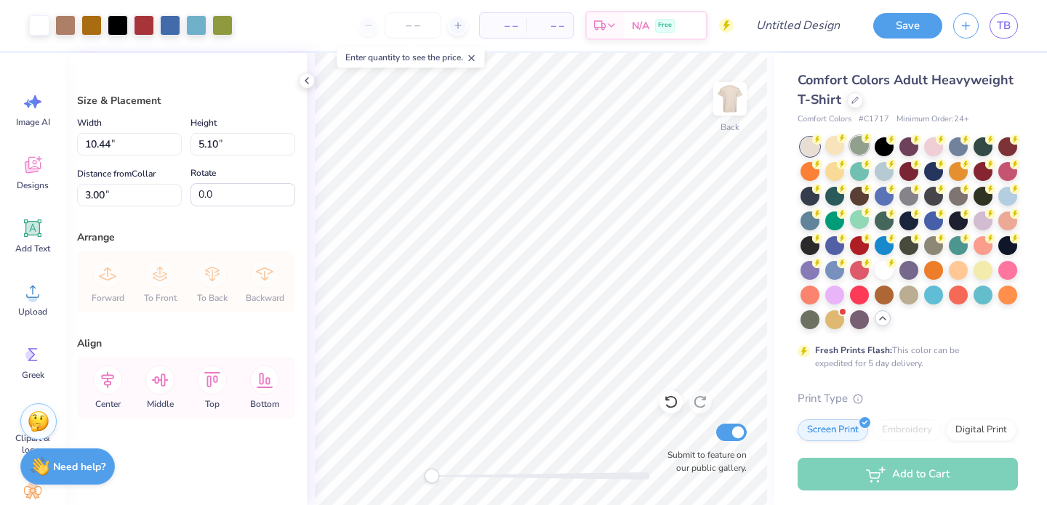
click at [855, 145] on div at bounding box center [859, 145] width 19 height 19
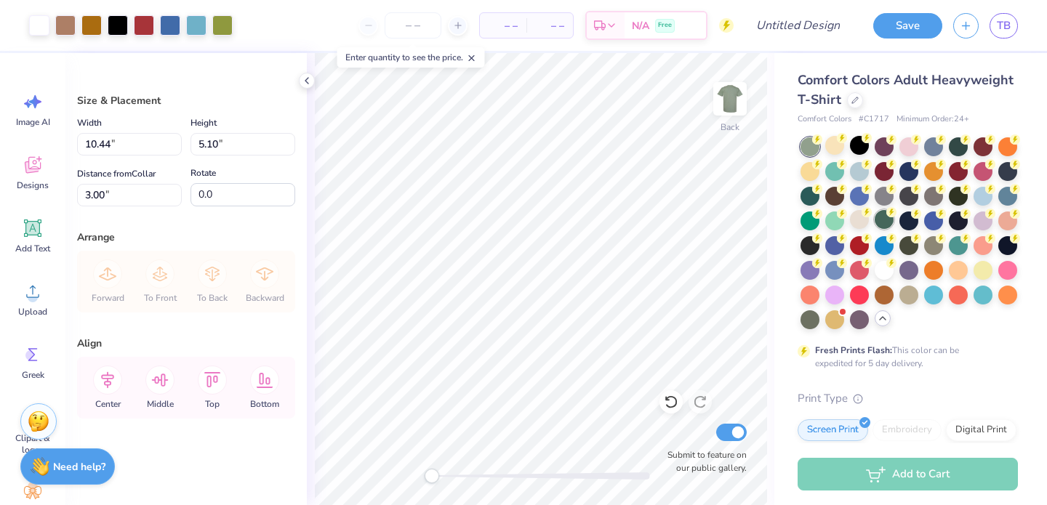
click at [887, 220] on div at bounding box center [883, 219] width 19 height 19
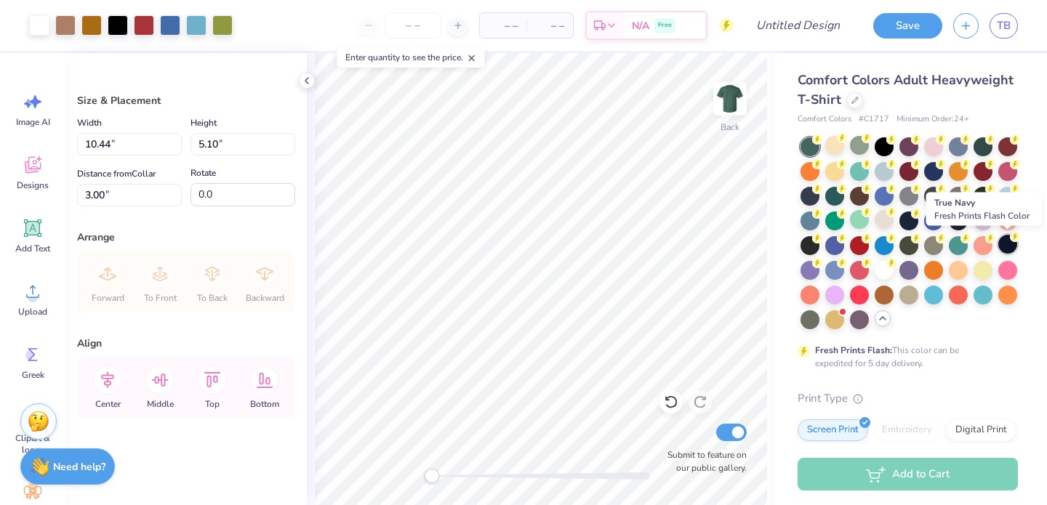
click at [1011, 246] on div at bounding box center [1007, 244] width 19 height 19
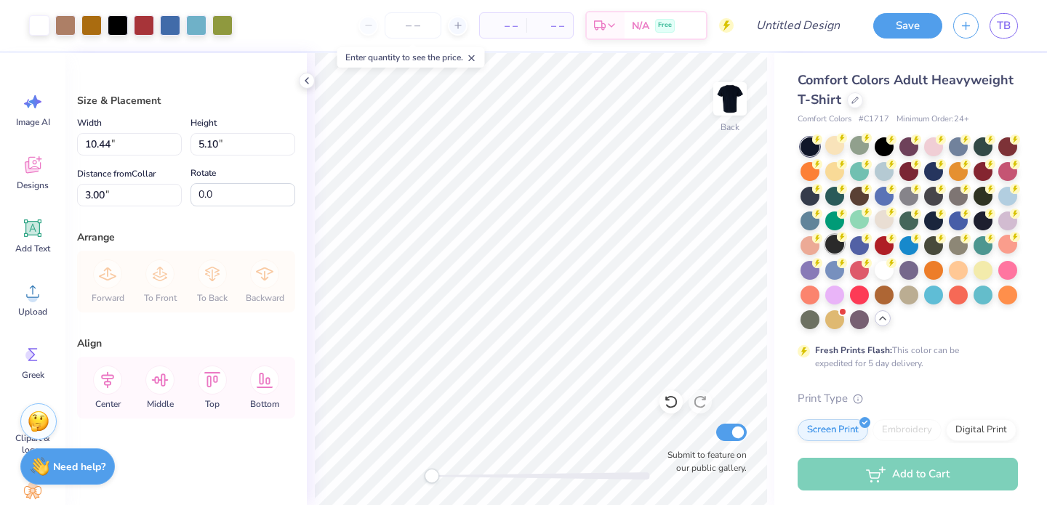
click at [834, 251] on div at bounding box center [834, 244] width 19 height 19
click at [835, 260] on div at bounding box center [834, 268] width 19 height 19
click at [832, 197] on div at bounding box center [834, 194] width 19 height 19
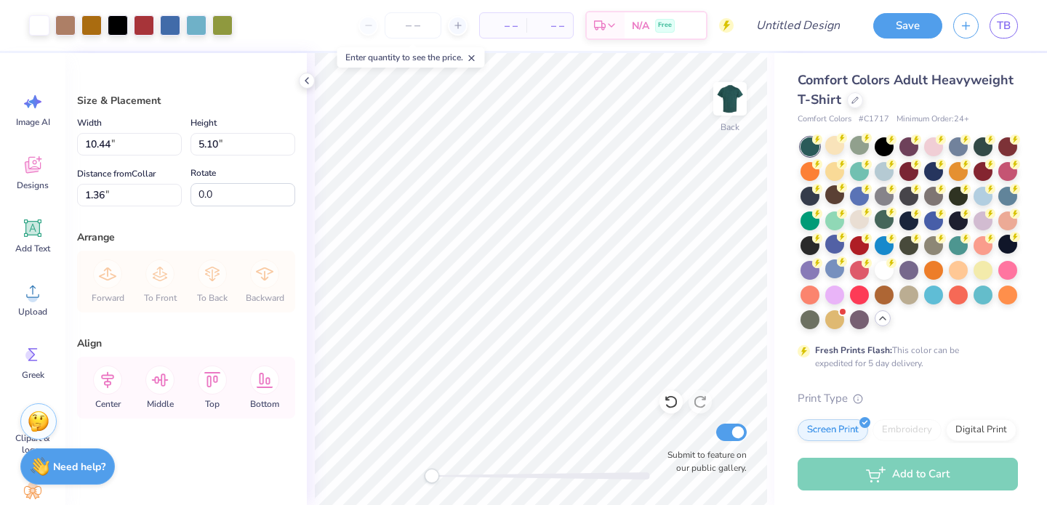
type input "11.67"
type input "5.70"
type input "1.36"
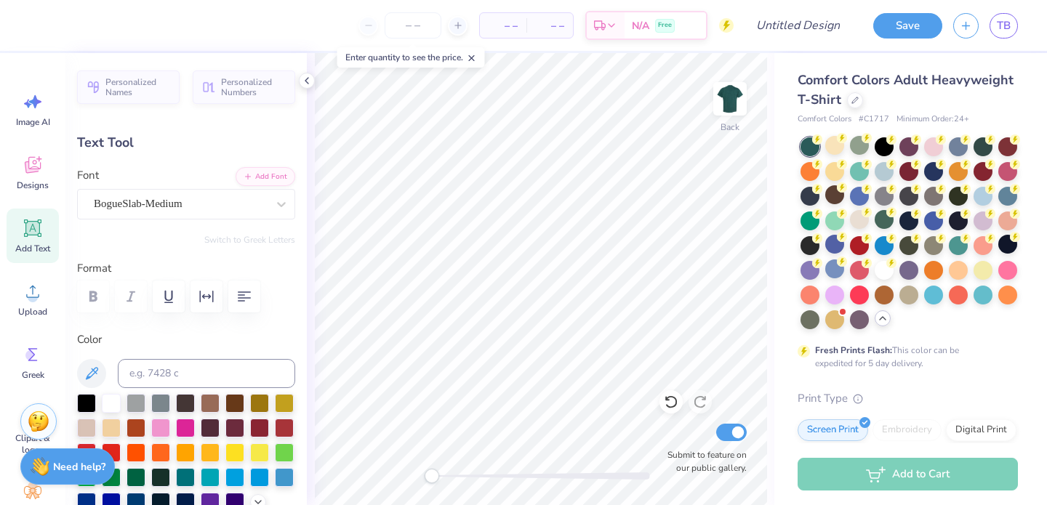
scroll to position [0, 0]
type textarea "AGGIE"
type input "0.23"
type input "0.12"
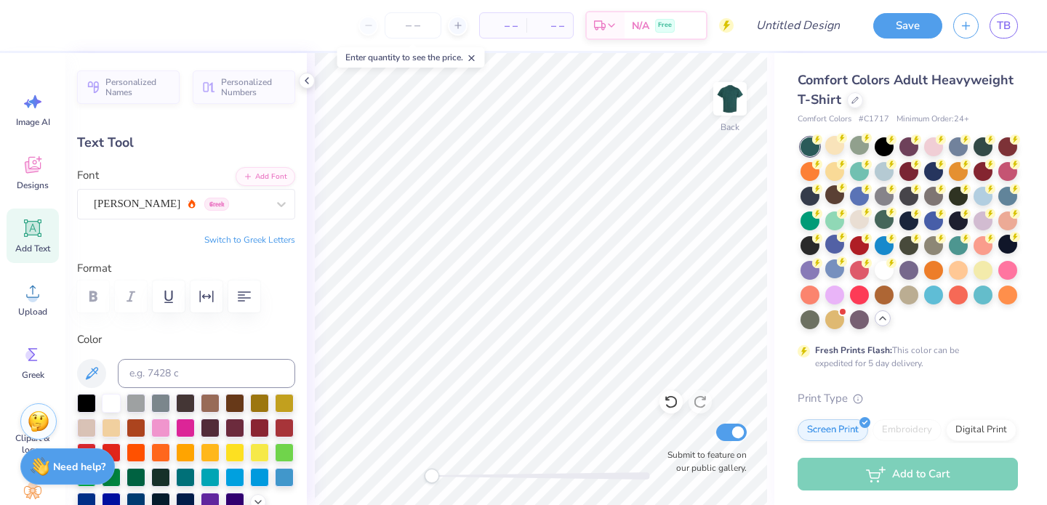
type input "8.15"
type input "2.55"
type input "0.56"
type input "8.19"
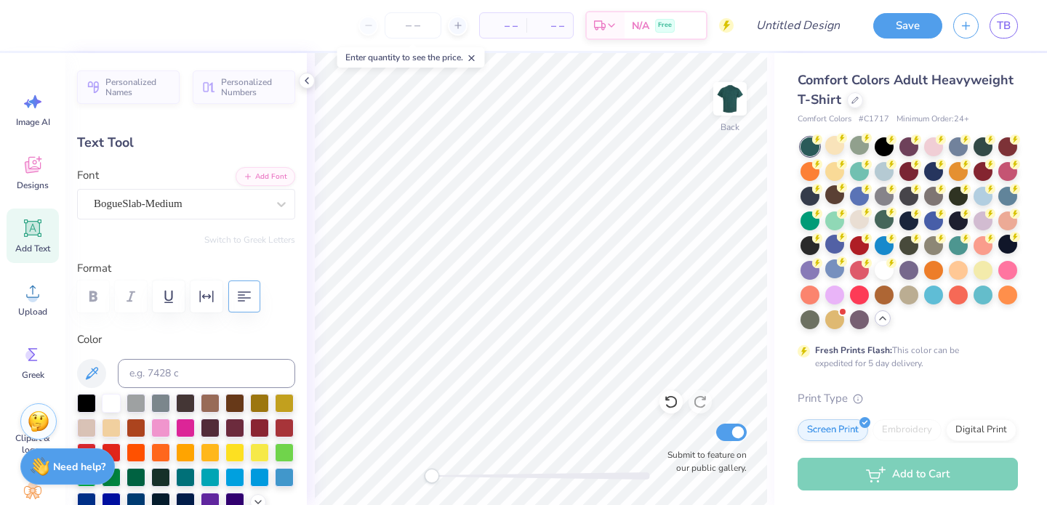
type textarea "AGGIE FLEX EST. 2015"
click at [249, 308] on button "button" at bounding box center [244, 297] width 32 height 32
type input "4.86"
type input "1.50"
type input "8.17"
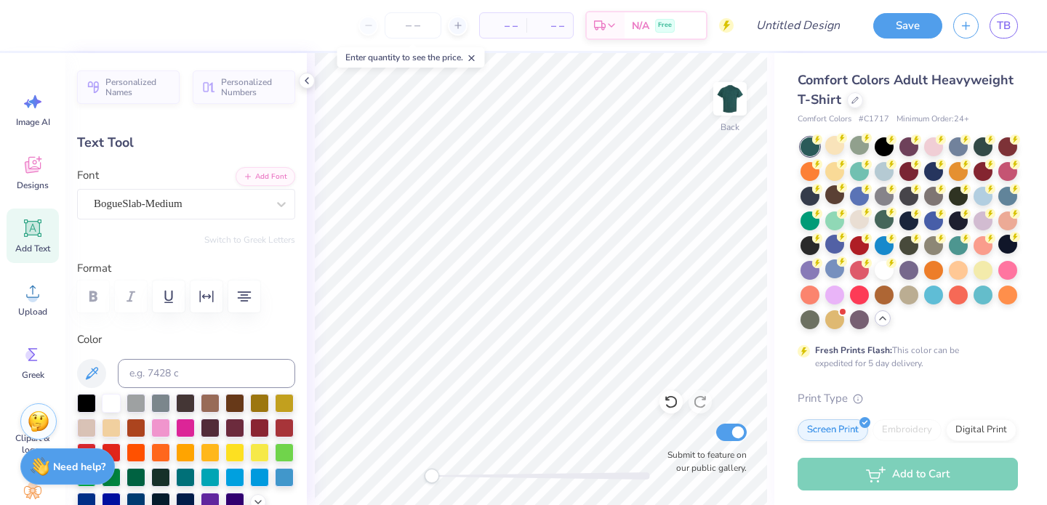
type input "3.89"
type input "1.20"
type input "8.18"
type textarea "AGGIE FLEX"
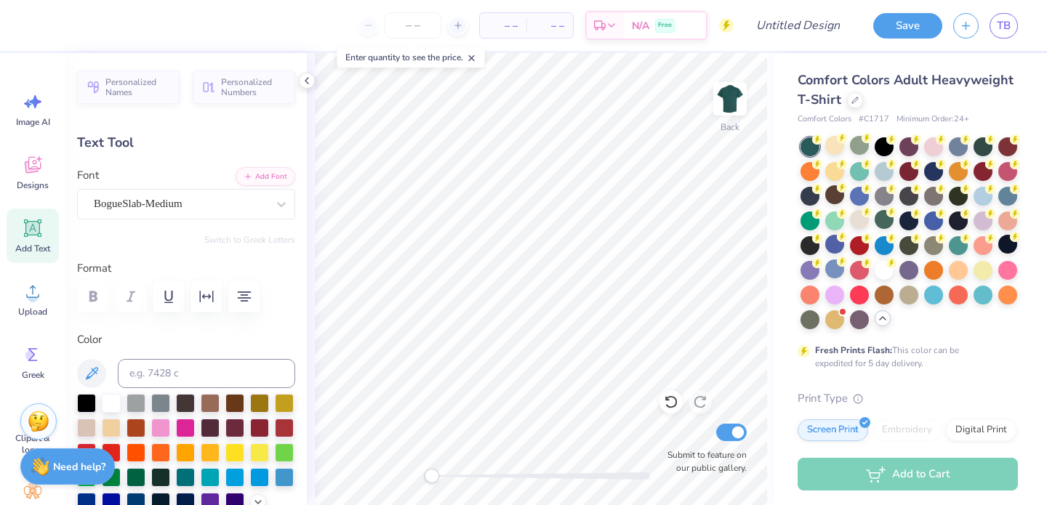
scroll to position [1, 0]
type input "0.45"
type input "10.50"
type textarea "A"
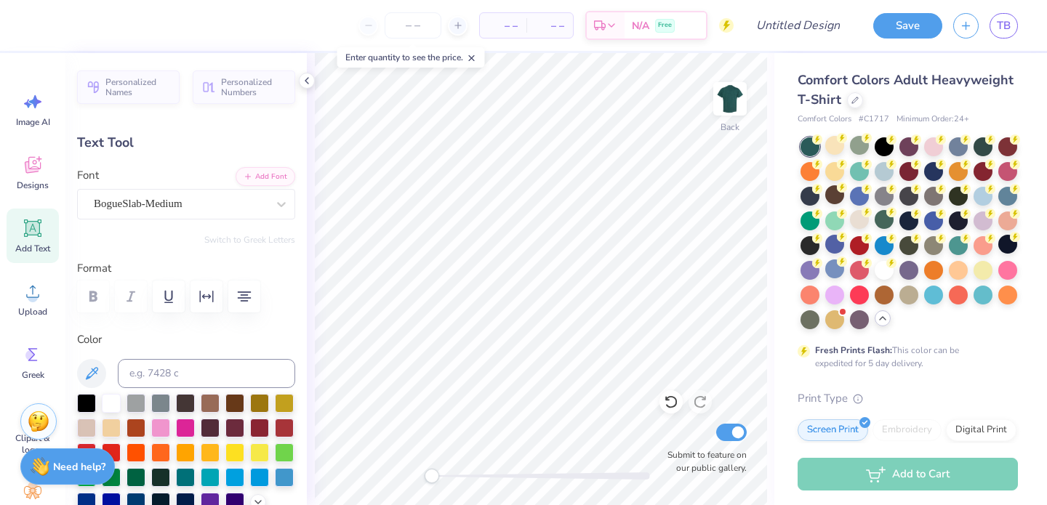
scroll to position [0, 1]
type textarea "Est. 2015"
type input "2.65"
type input "0.47"
type input "2.14"
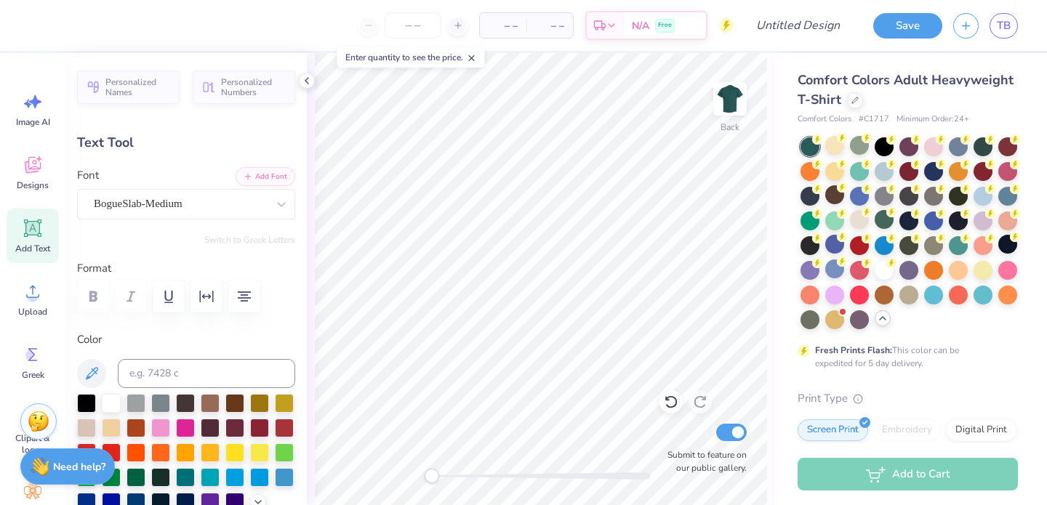
type input "0.38"
type input "10.59"
type input "3.89"
type input "0.45"
type input "8.56"
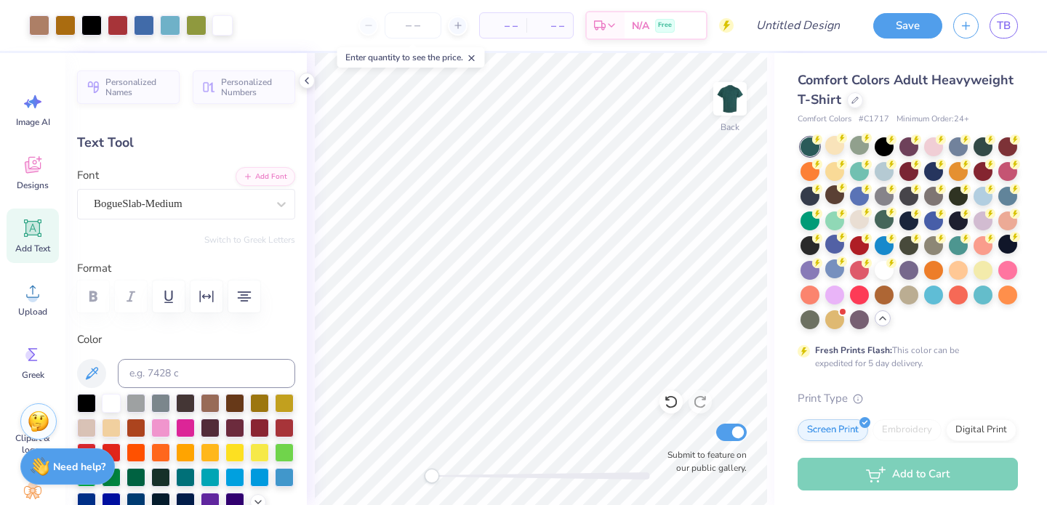
type input "2.14"
type input "0.38"
type input "9.27"
type input "2.47"
type input "0.44"
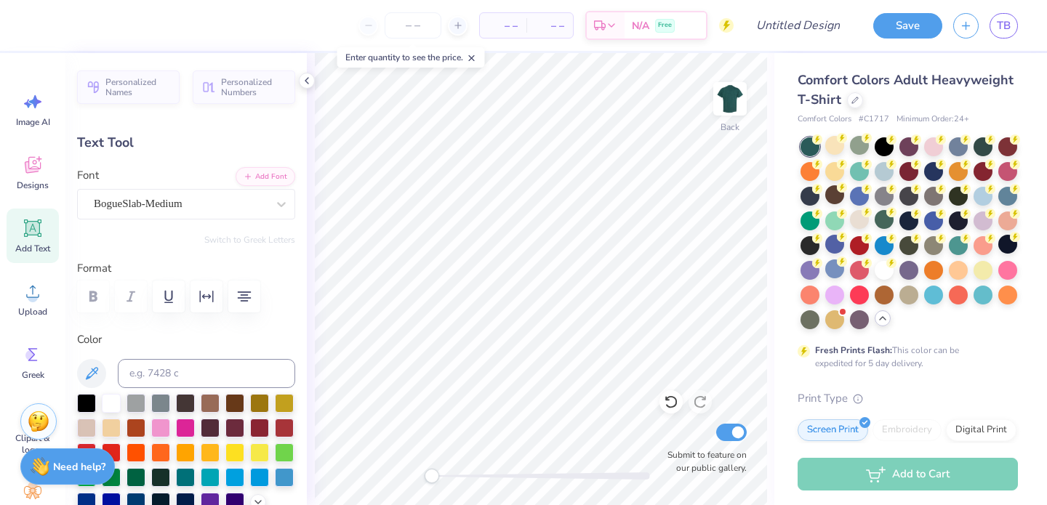
type input "9.21"
type input "2.25"
type input "0.40"
type input "9.25"
type input "3.89"
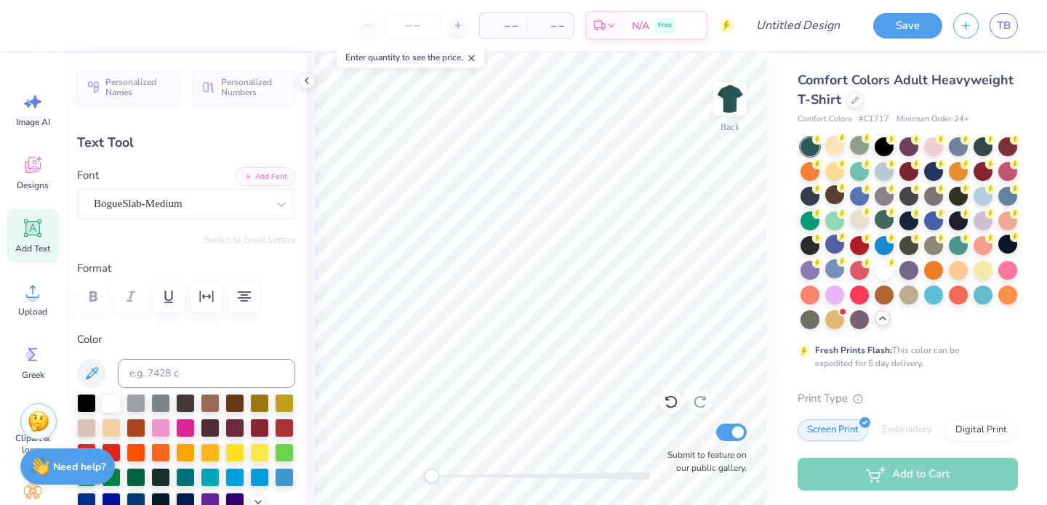
type input "0.45"
type input "8.11"
type input "4.55"
type input "0.52"
type input "8.13"
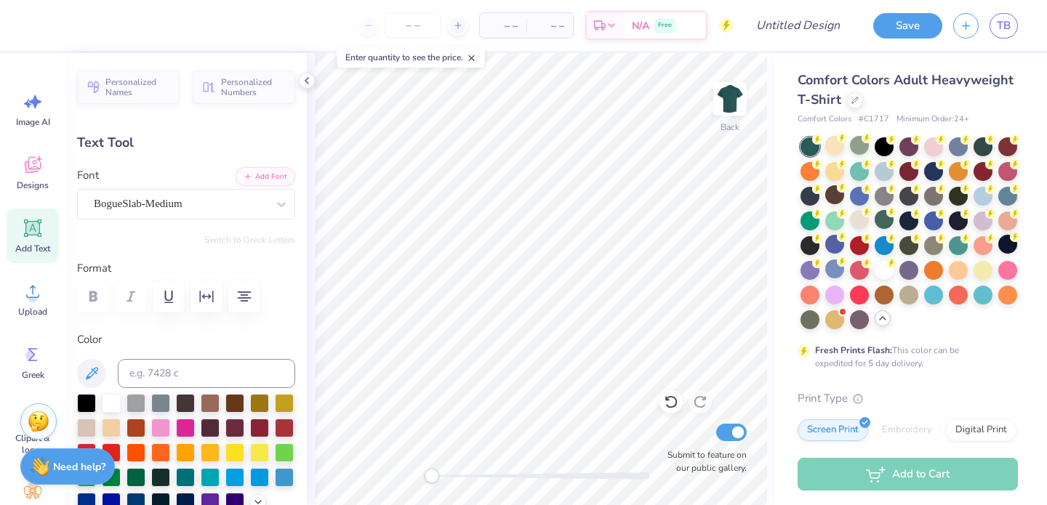
type input "5.06"
type input "0.58"
type input "2.25"
type input "0.40"
type input "9.25"
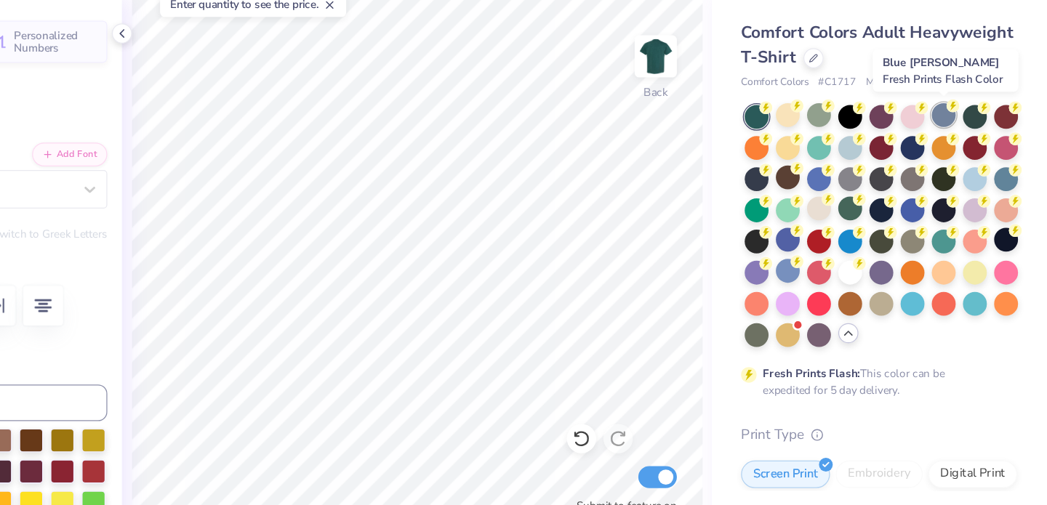
click at [955, 146] on div at bounding box center [957, 145] width 19 height 19
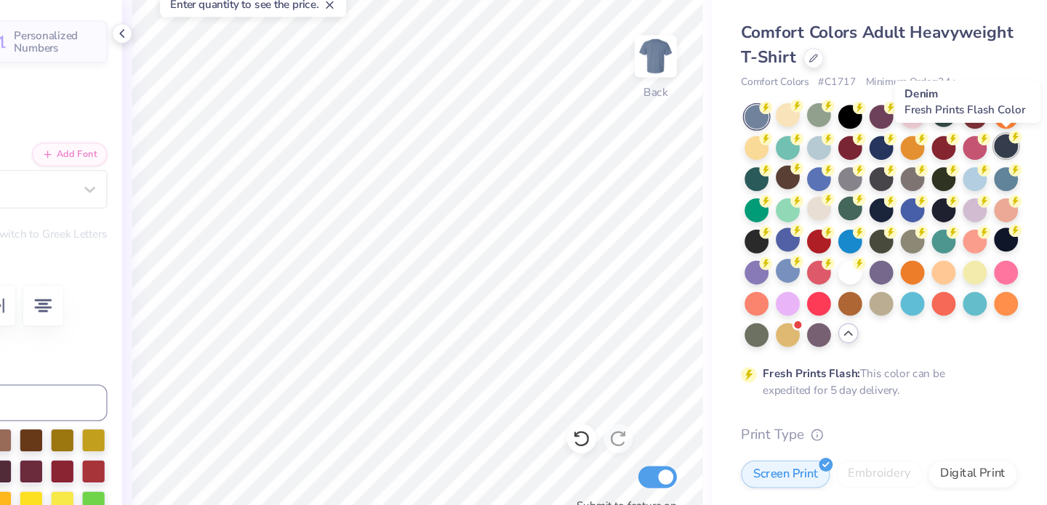
click at [1001, 172] on div at bounding box center [1007, 170] width 19 height 19
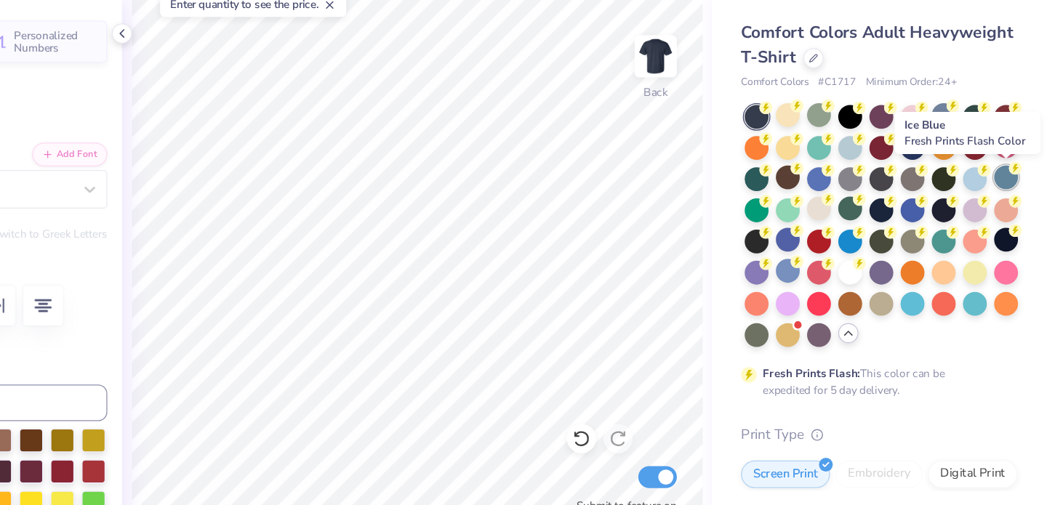
click at [1013, 190] on circle at bounding box center [1014, 187] width 10 height 10
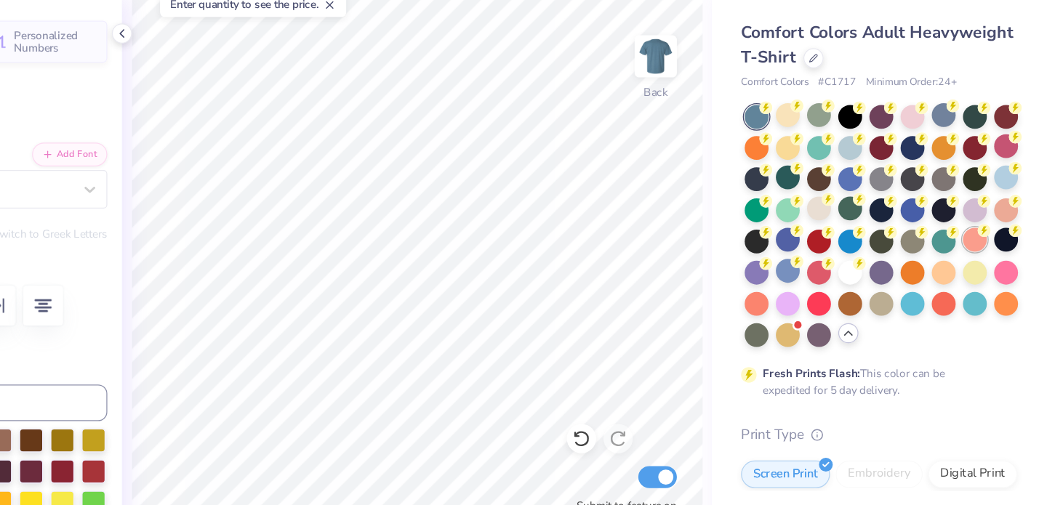
click at [982, 240] on div at bounding box center [982, 244] width 19 height 19
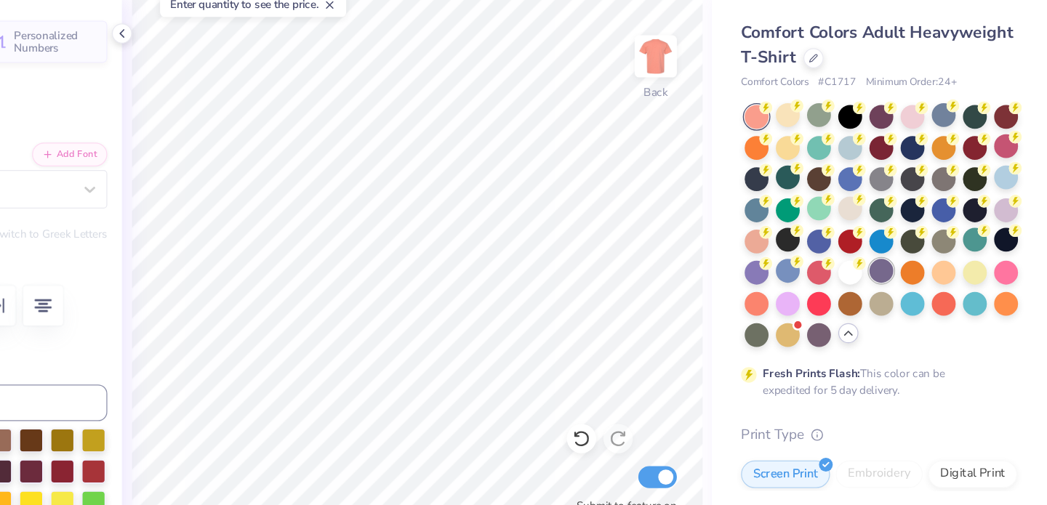
click at [901, 273] on div at bounding box center [908, 268] width 19 height 19
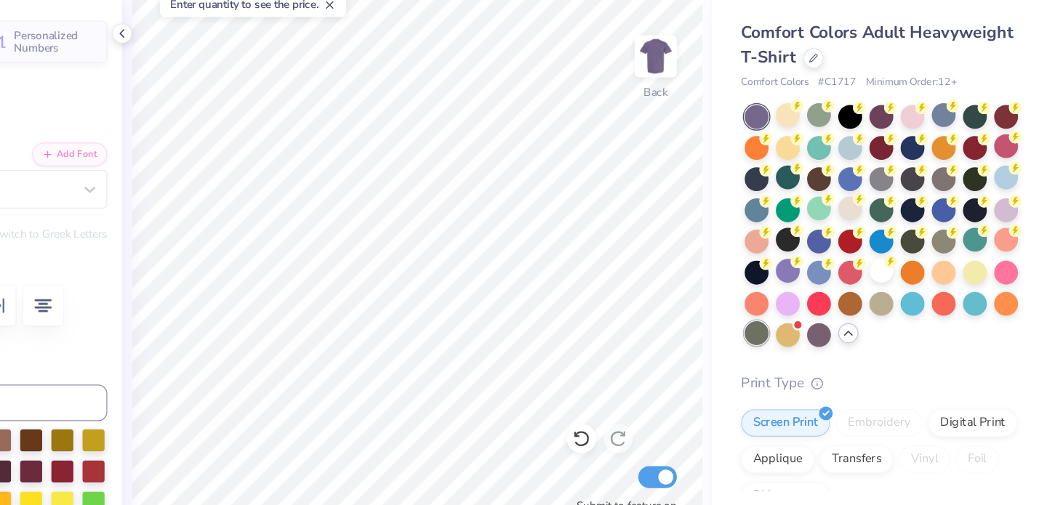
click at [811, 313] on div at bounding box center [809, 318] width 19 height 19
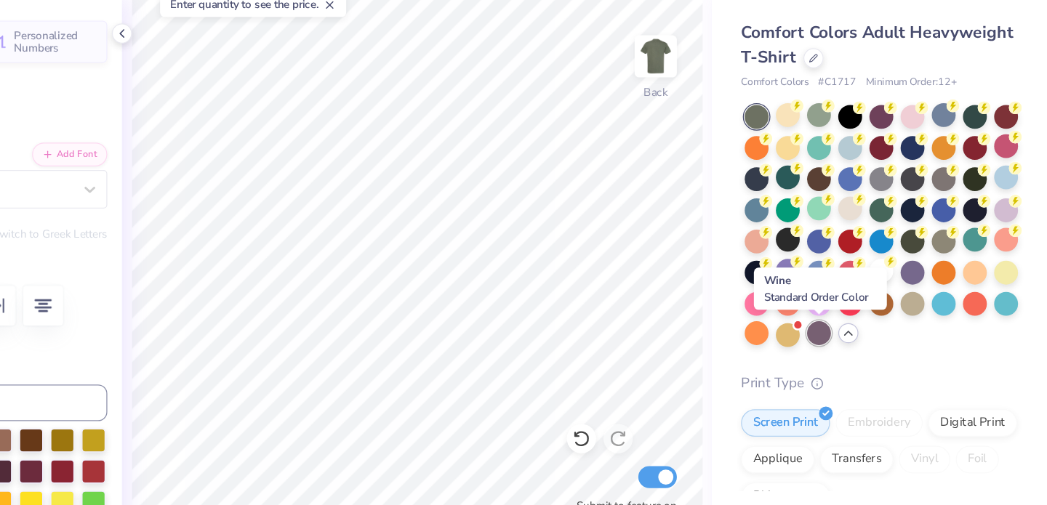
click at [854, 320] on div at bounding box center [859, 318] width 19 height 19
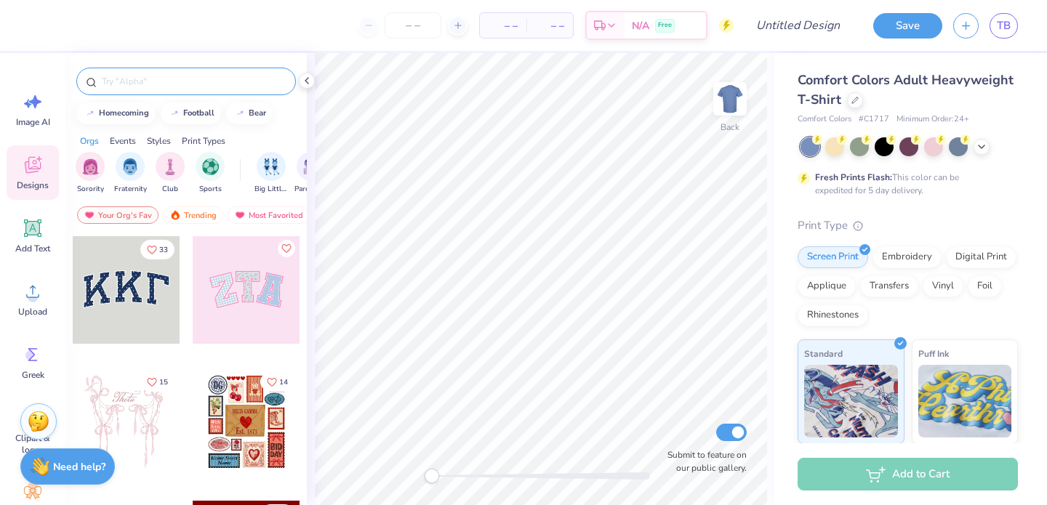
click at [134, 83] on input "text" at bounding box center [193, 81] width 186 height 15
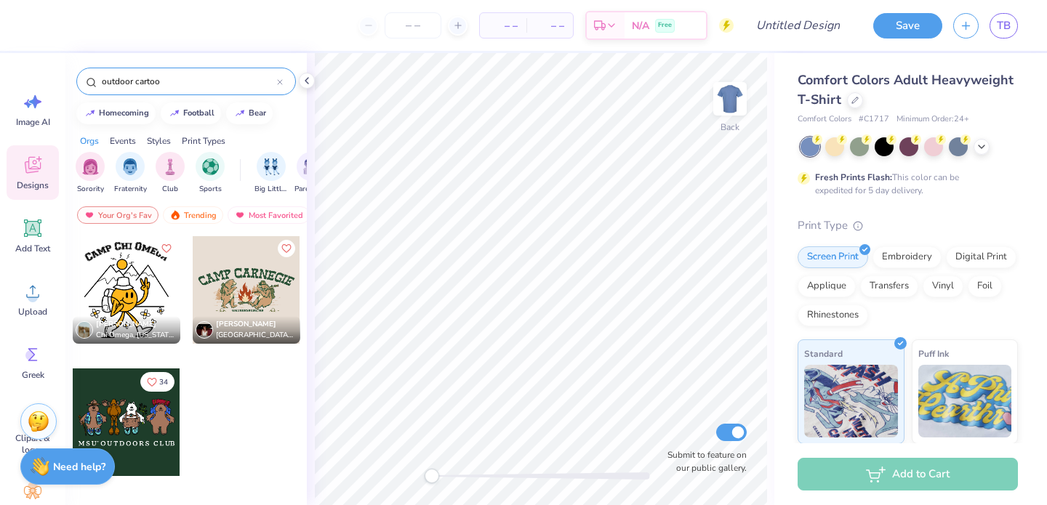
type input "outdoor cartoo"
click at [153, 412] on div at bounding box center [127, 422] width 108 height 108
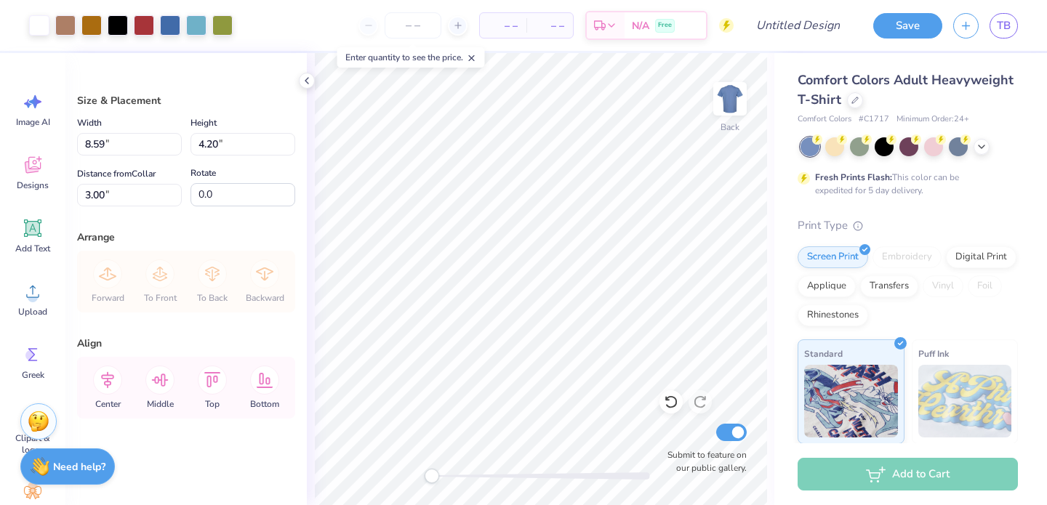
type input "11.05"
type input "5.40"
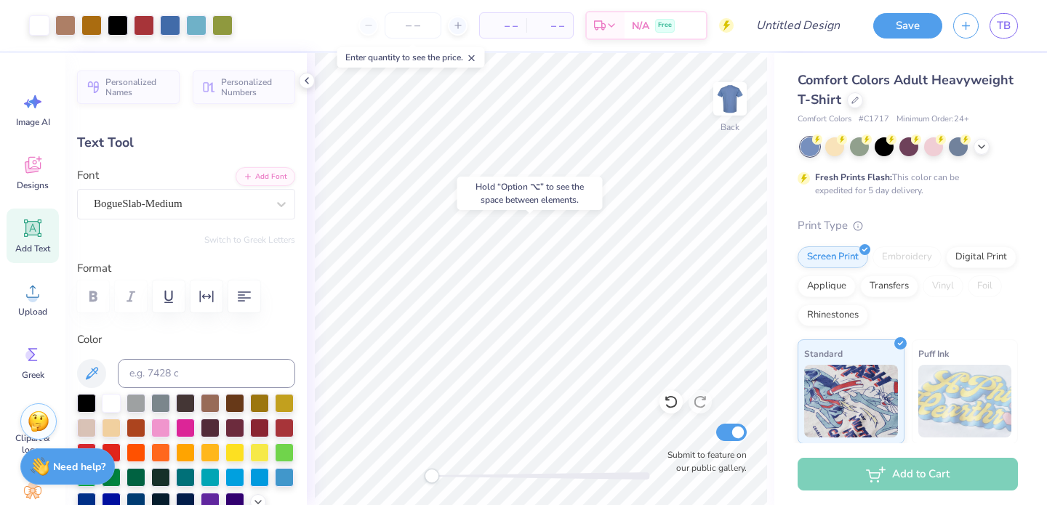
type input "7.88"
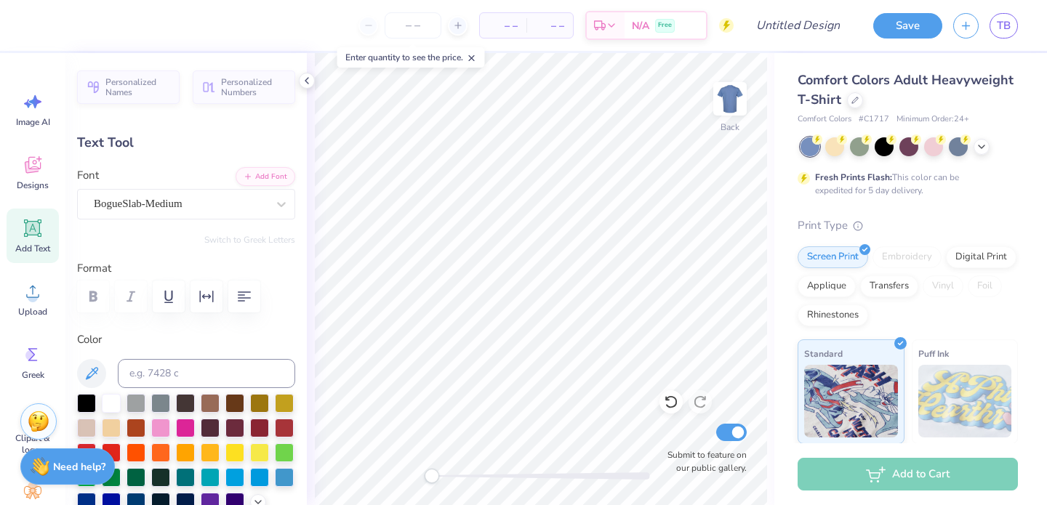
scroll to position [0, 1]
type textarea "AGGIE FLEX"
type input "0.22"
type input "0.12"
type input "4.60"
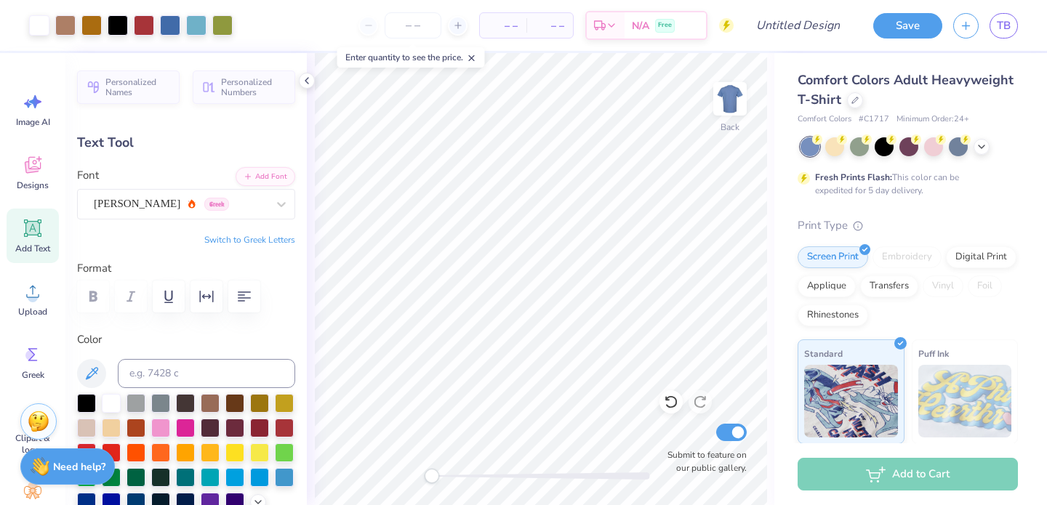
type input "0.53"
type input "7.93"
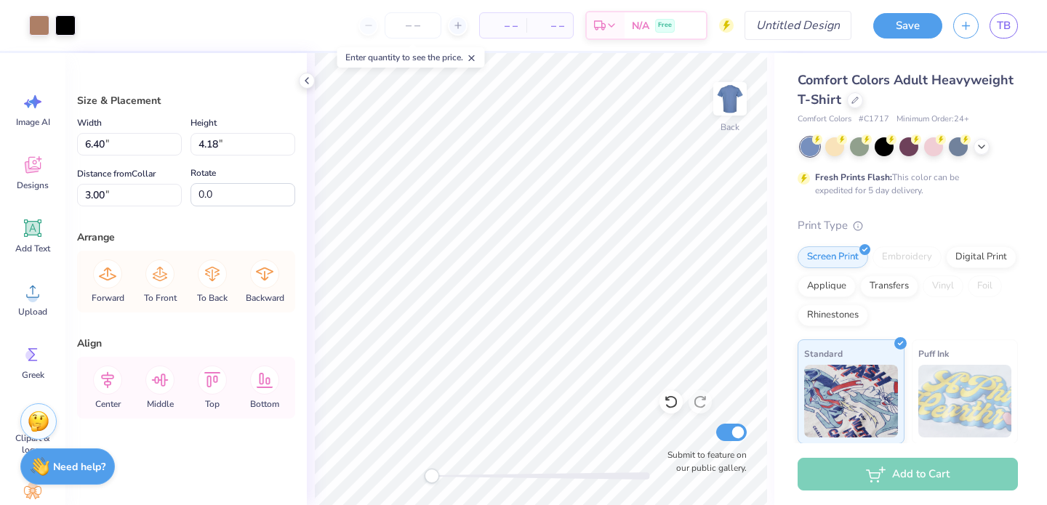
type input "3.28"
type input "4.22"
type input "3.08"
type input "11.64"
type input "4.52"
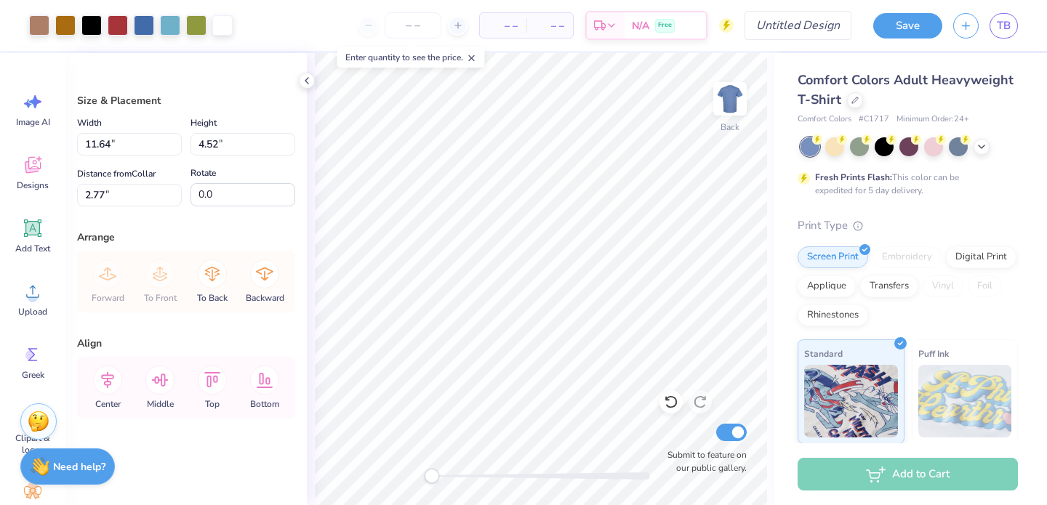
type input "2.77"
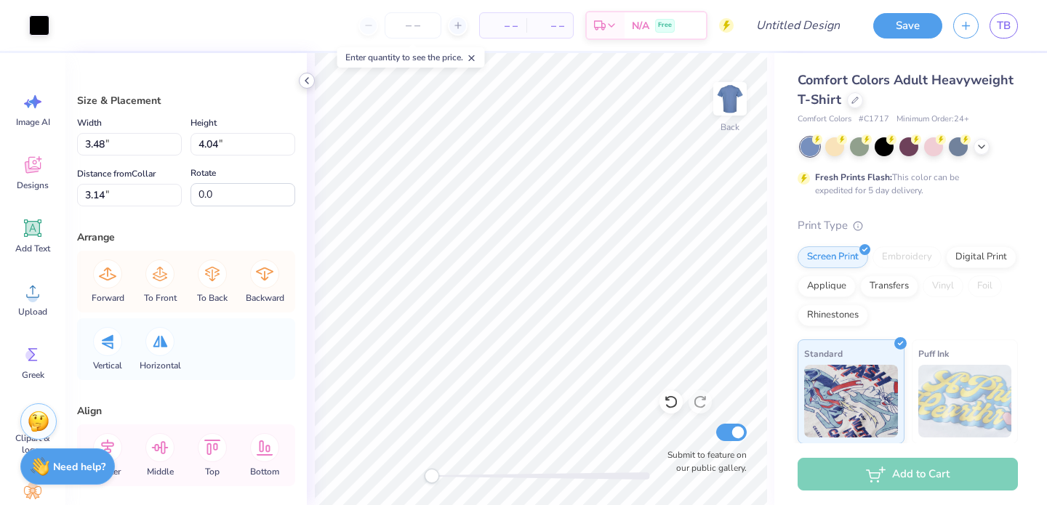
click at [302, 81] on icon at bounding box center [307, 81] width 12 height 12
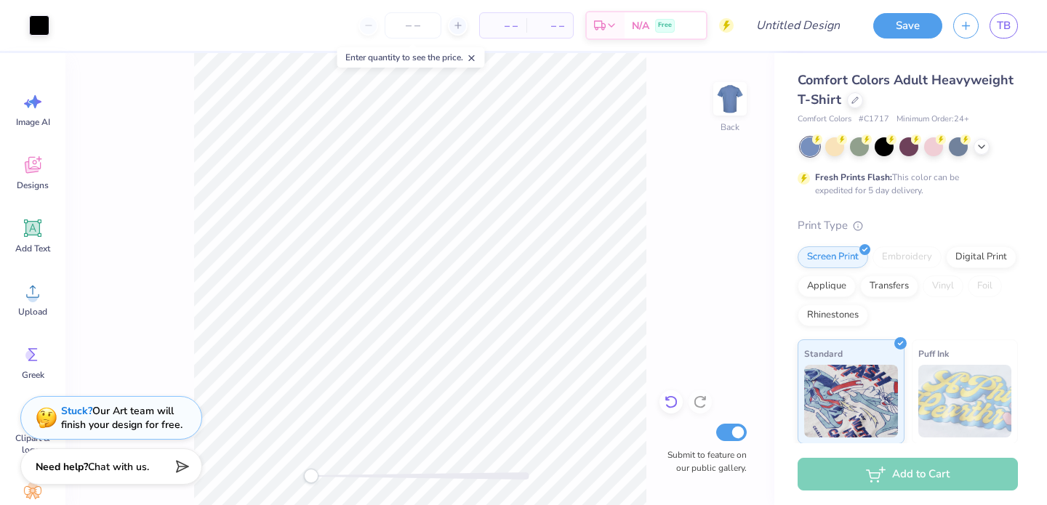
click at [675, 405] on icon at bounding box center [670, 402] width 12 height 13
type input "3.31"
type input "3.83"
type input "3.35"
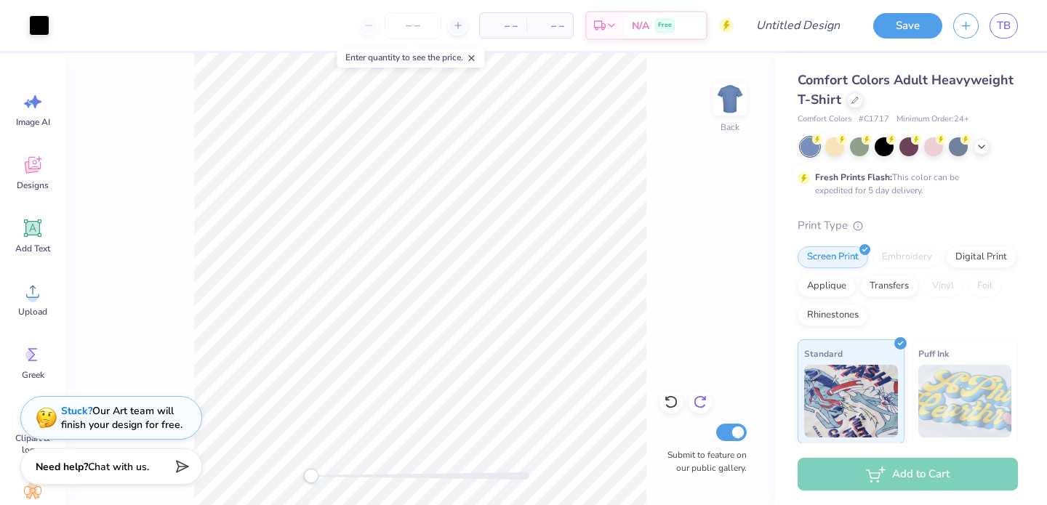
click at [697, 410] on div at bounding box center [699, 401] width 23 height 23
type input "3.48"
type input "4.04"
type input "3.14"
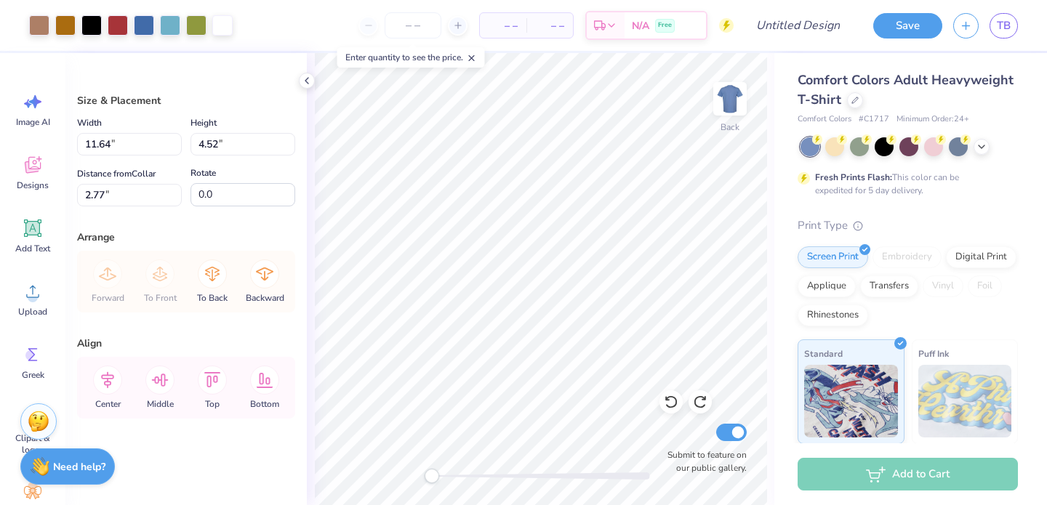
type input "3.00"
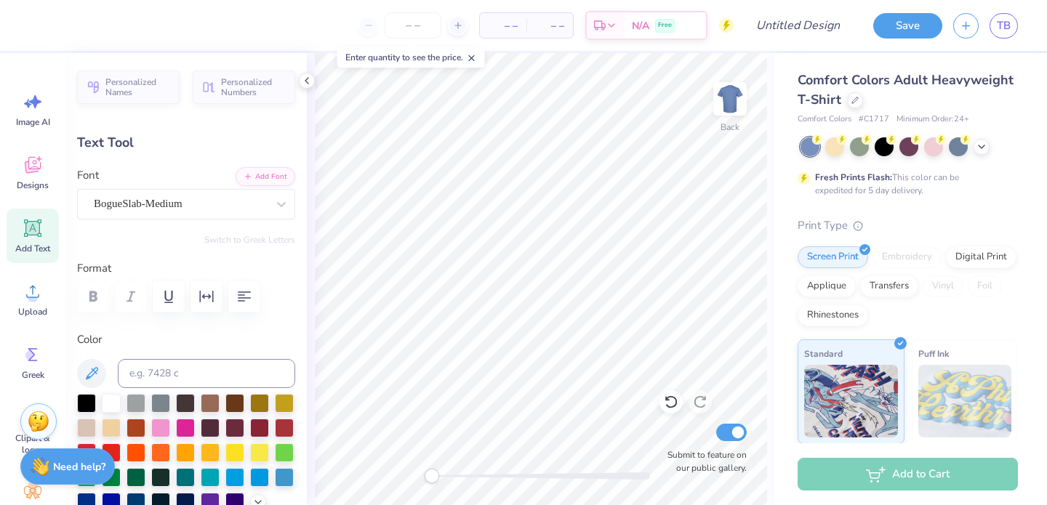
type input "5.43"
type input "0.62"
type input "7.93"
type textarea "Est. 2015"
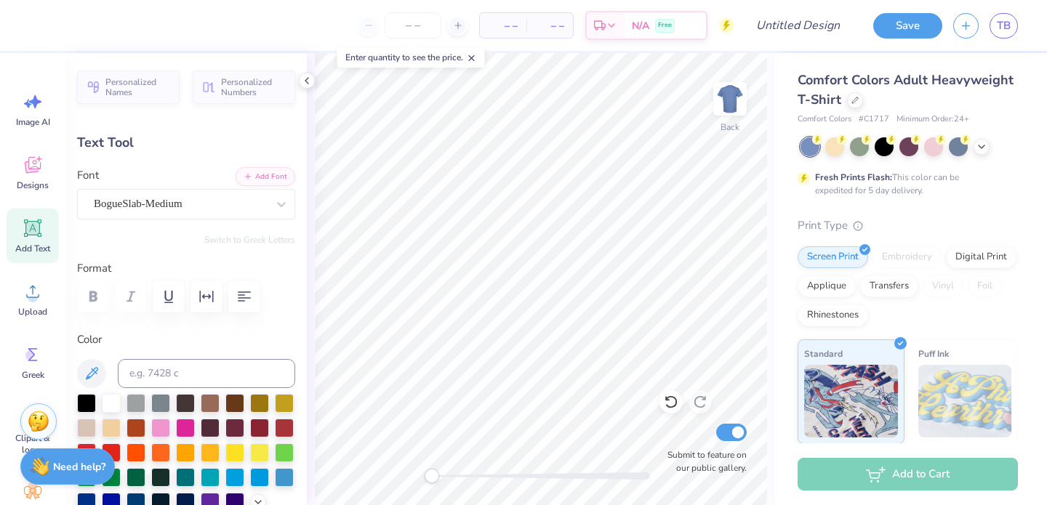
scroll to position [0, 1]
type input "3.69"
type input "0.65"
type input "9.53"
type input "2.84"
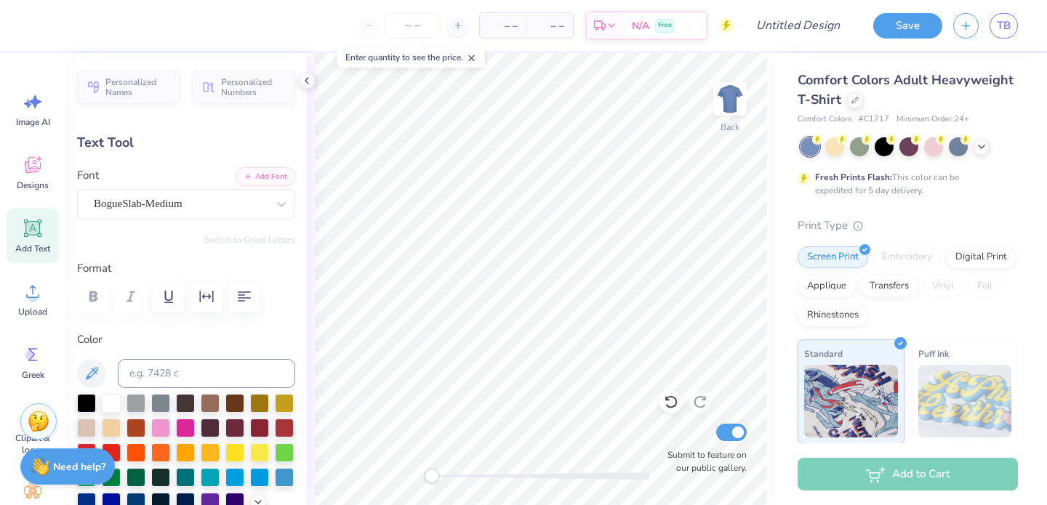
type input "0.50"
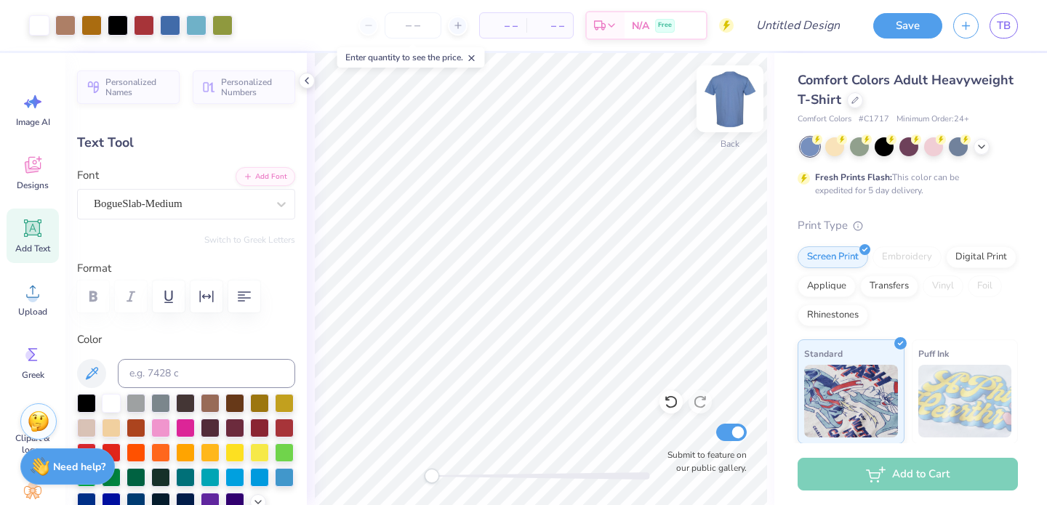
type input "8.82"
type input "5.43"
type input "0.62"
type input "7.93"
click at [980, 144] on icon at bounding box center [981, 146] width 12 height 12
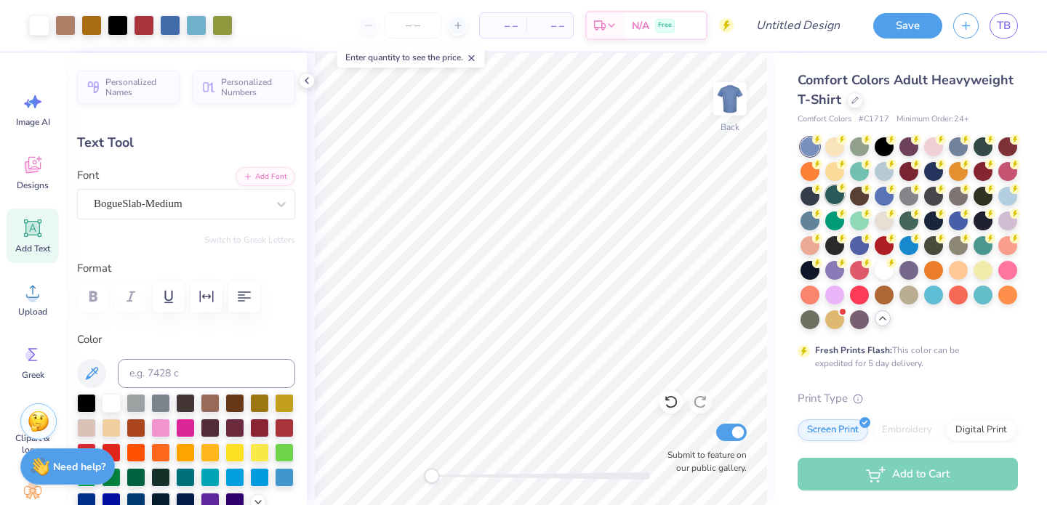
click at [834, 196] on div at bounding box center [834, 194] width 19 height 19
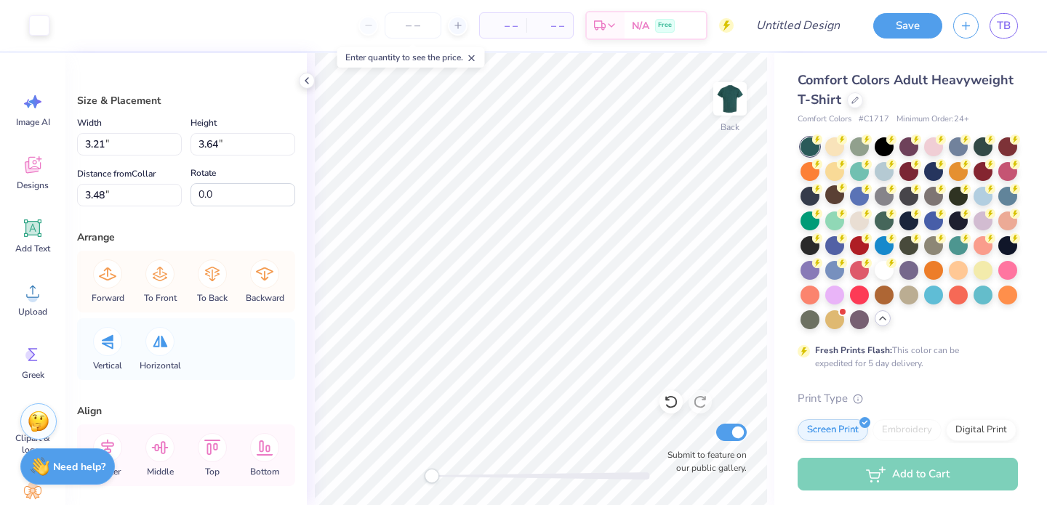
type input "3.41"
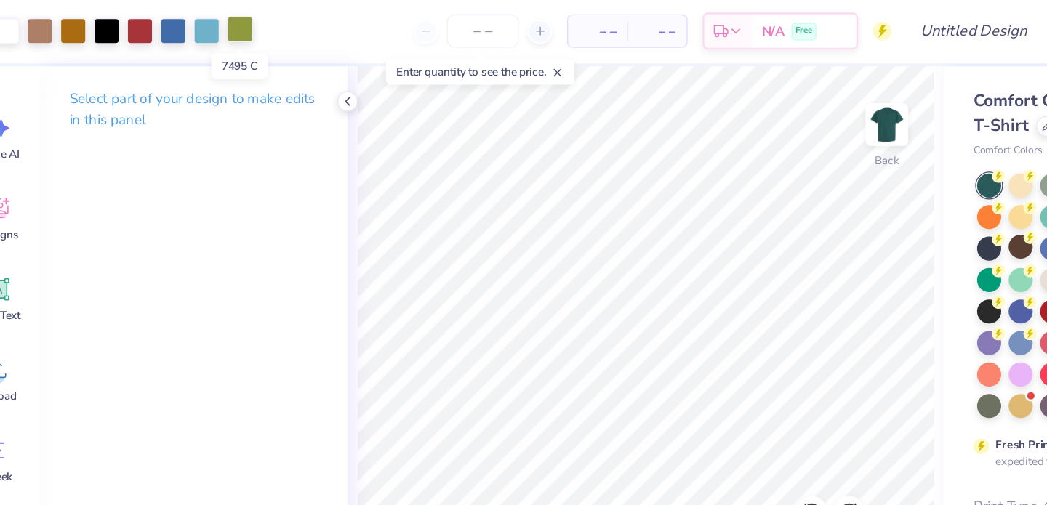
click at [223, 19] on div at bounding box center [222, 24] width 20 height 20
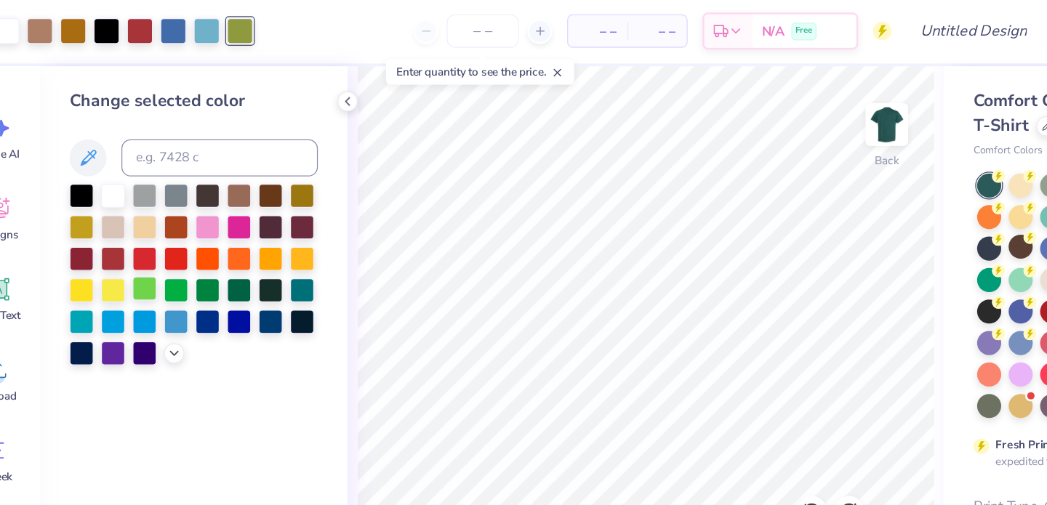
click at [148, 228] on div at bounding box center [147, 227] width 19 height 19
click at [180, 225] on div at bounding box center [172, 227] width 19 height 19
click at [199, 223] on div at bounding box center [197, 227] width 19 height 19
click at [226, 224] on div at bounding box center [221, 227] width 19 height 19
click at [126, 227] on div at bounding box center [122, 227] width 19 height 19
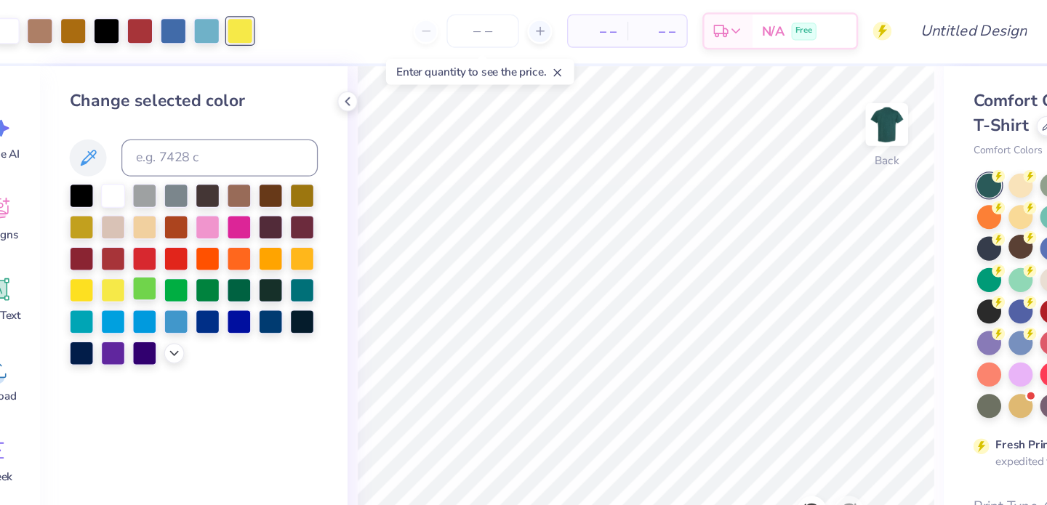
click at [150, 225] on div at bounding box center [147, 227] width 19 height 19
click at [175, 227] on div at bounding box center [172, 227] width 19 height 19
click at [203, 227] on div at bounding box center [197, 227] width 19 height 19
click at [174, 227] on div at bounding box center [172, 227] width 19 height 19
click at [100, 182] on div at bounding box center [98, 178] width 19 height 19
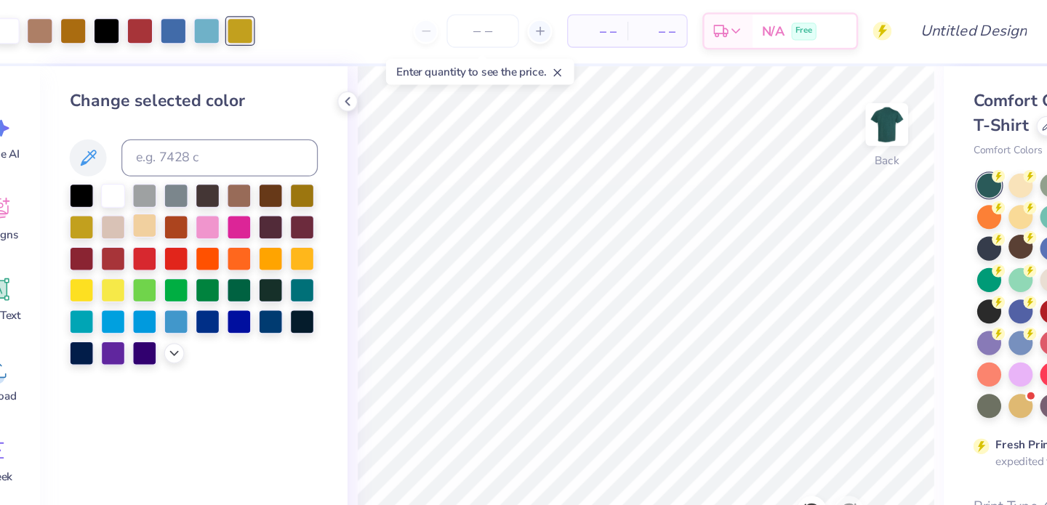
click at [143, 175] on div at bounding box center [147, 178] width 19 height 19
click at [171, 222] on div at bounding box center [172, 227] width 19 height 19
click at [155, 231] on div at bounding box center [147, 227] width 19 height 19
click at [197, 228] on div at bounding box center [197, 227] width 19 height 19
click at [215, 230] on div at bounding box center [221, 227] width 19 height 19
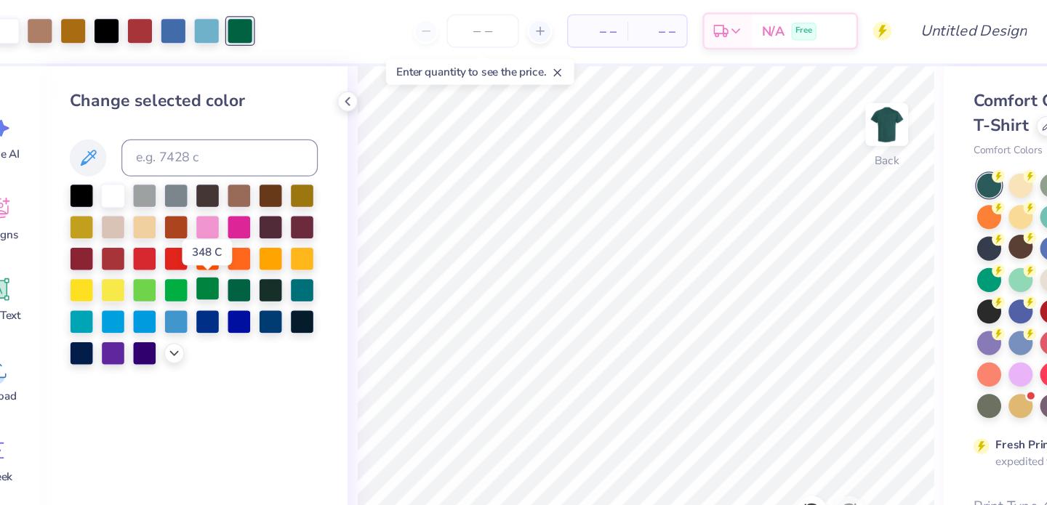
click at [201, 231] on div at bounding box center [197, 227] width 19 height 19
click at [252, 226] on div at bounding box center [246, 227] width 19 height 19
click at [201, 176] on div at bounding box center [197, 178] width 19 height 19
click at [180, 229] on div at bounding box center [172, 227] width 19 height 19
click at [157, 230] on div at bounding box center [147, 227] width 19 height 19
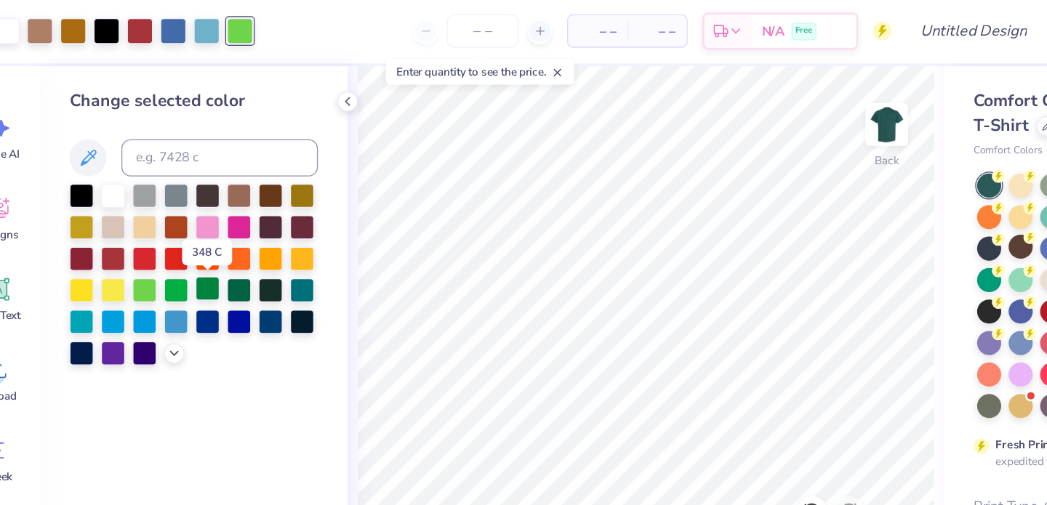
click at [200, 225] on div at bounding box center [197, 227] width 19 height 19
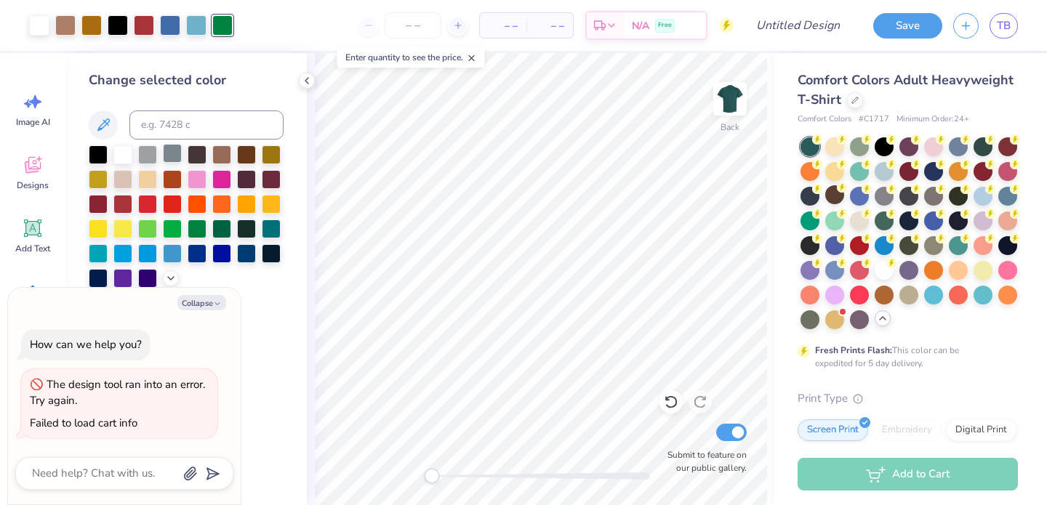
type textarea "x"
